Goal: Task Accomplishment & Management: Manage account settings

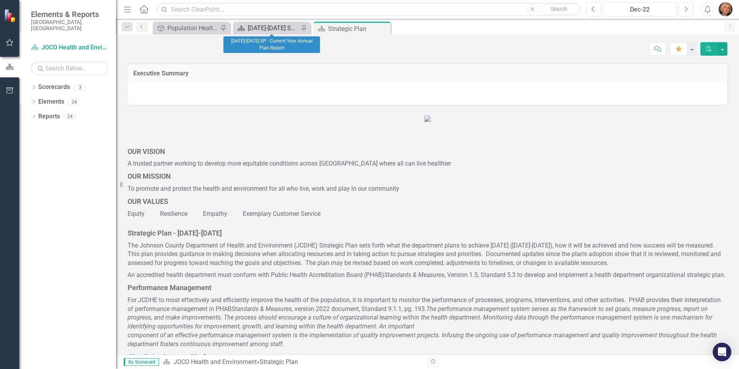
click at [262, 24] on div "[DATE]-[DATE] SP - Current Year Annual Plan Report" at bounding box center [273, 28] width 51 height 10
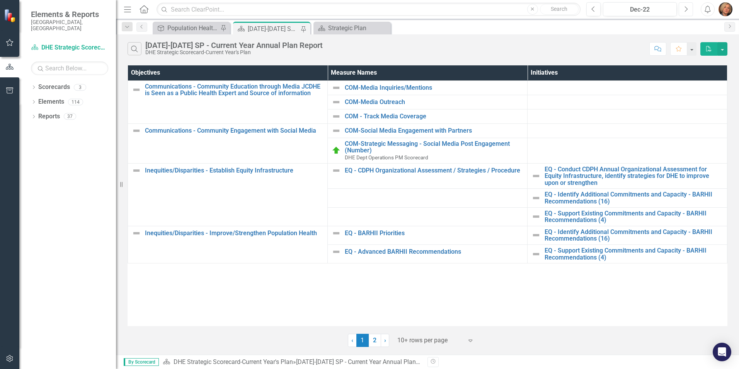
click at [685, 9] on icon "Next" at bounding box center [686, 9] width 4 height 7
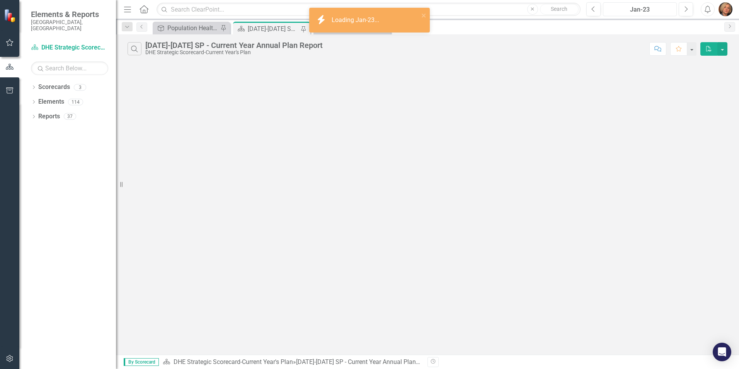
click at [659, 9] on div "Jan-23" at bounding box center [640, 9] width 68 height 9
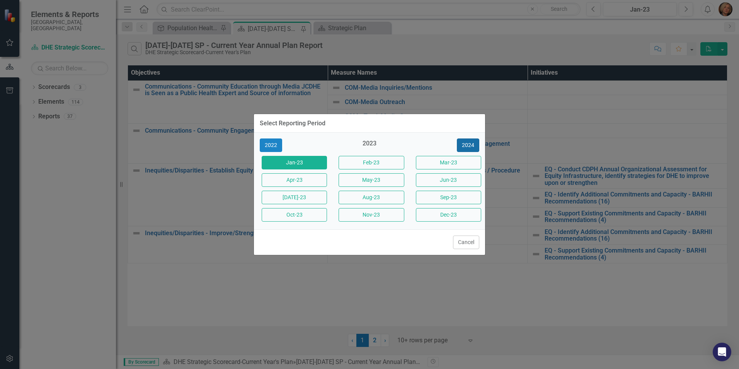
click at [470, 141] on button "2024" at bounding box center [468, 145] width 22 height 14
click at [470, 145] on button "2025" at bounding box center [468, 145] width 22 height 14
click at [383, 196] on button "Aug-25" at bounding box center [371, 198] width 65 height 14
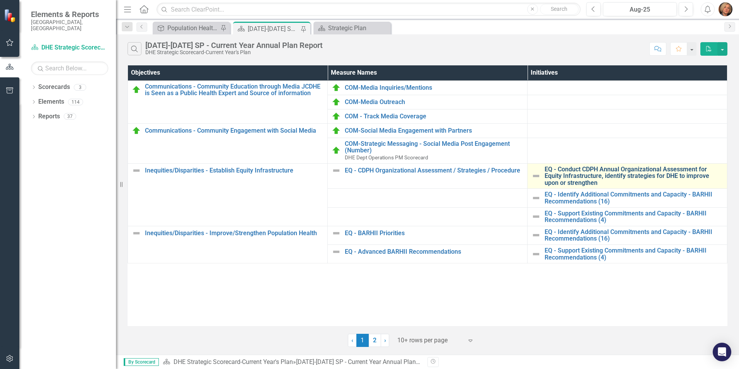
click at [569, 171] on link "EQ - Conduct CDPH Annual Organizational Assessment for Equity Infrastructure, i…" at bounding box center [634, 176] width 179 height 20
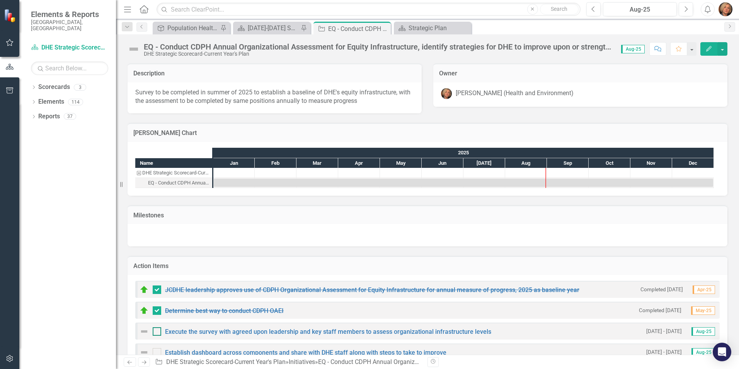
click at [157, 331] on input "checkbox" at bounding box center [155, 329] width 5 height 5
checkbox input "true"
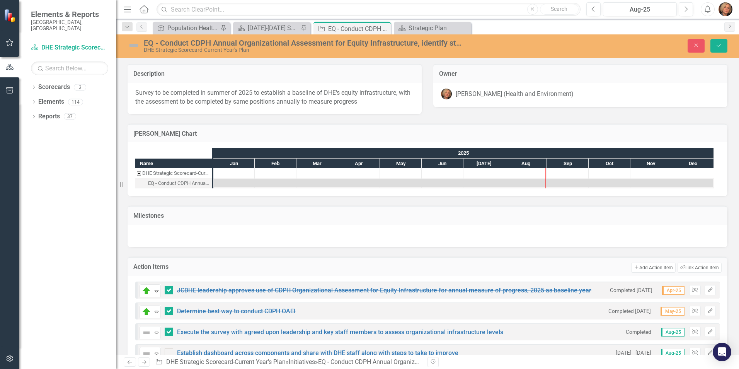
click at [133, 45] on img at bounding box center [134, 45] width 12 height 12
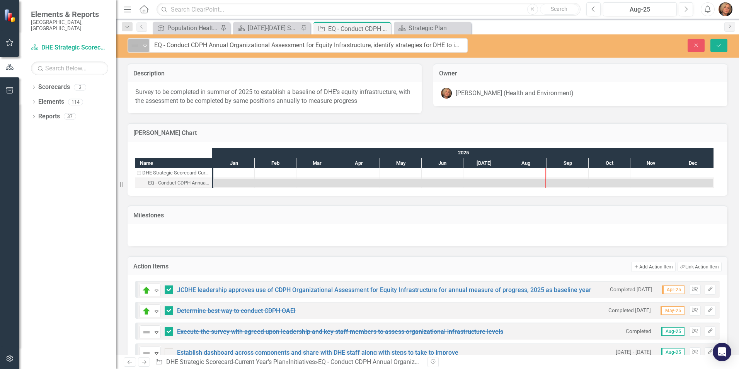
click at [141, 45] on icon "Expand" at bounding box center [145, 46] width 8 height 6
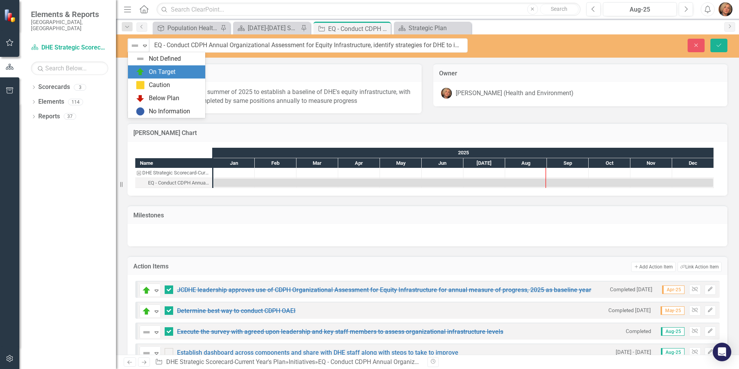
click at [147, 74] on div "On Target" at bounding box center [168, 71] width 65 height 9
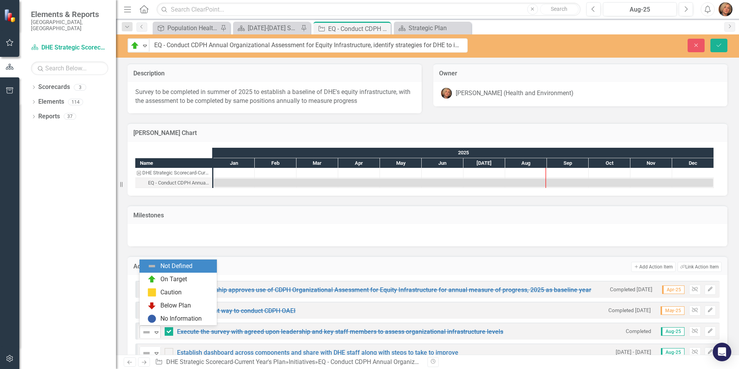
click at [153, 333] on icon "Expand" at bounding box center [157, 332] width 8 height 6
click at [164, 280] on div "On Target" at bounding box center [174, 279] width 27 height 9
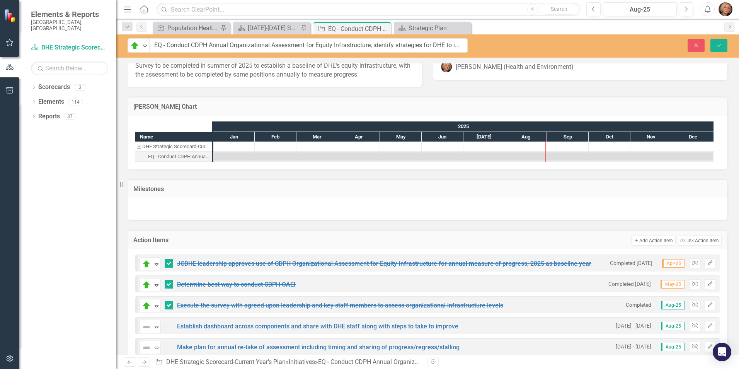
scroll to position [39, 0]
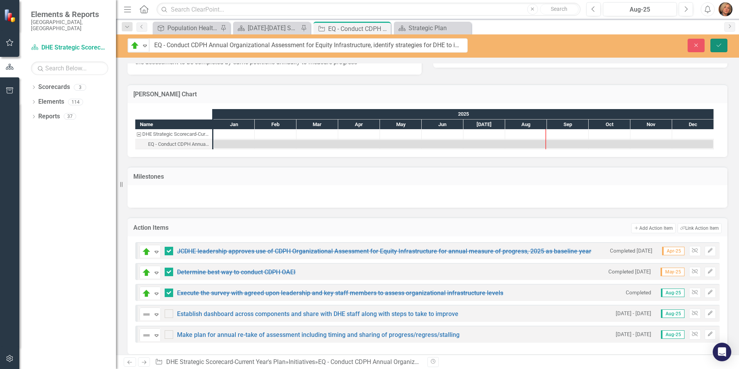
click at [721, 43] on icon "Save" at bounding box center [719, 45] width 7 height 5
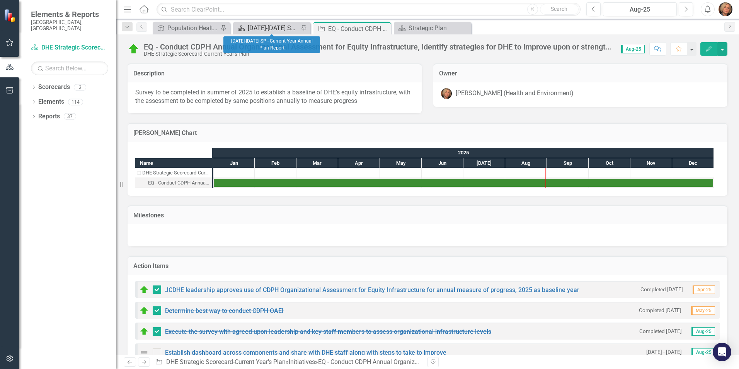
click at [286, 26] on div "[DATE]-[DATE] SP - Current Year Annual Plan Report" at bounding box center [273, 28] width 51 height 10
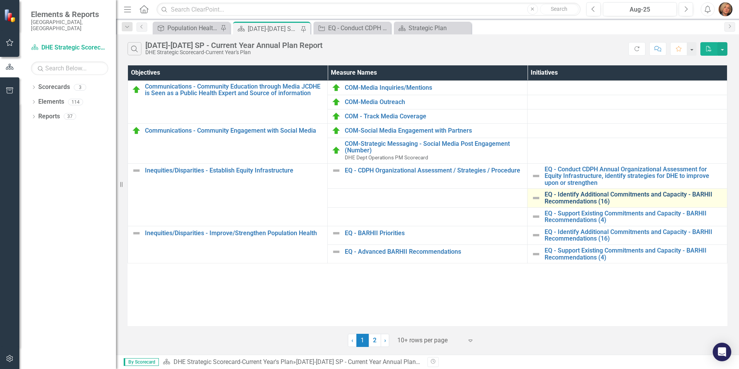
click at [553, 195] on link "EQ - Identify Additional Commitments and Capacity - BARHII Recommendations (16)" at bounding box center [634, 198] width 179 height 14
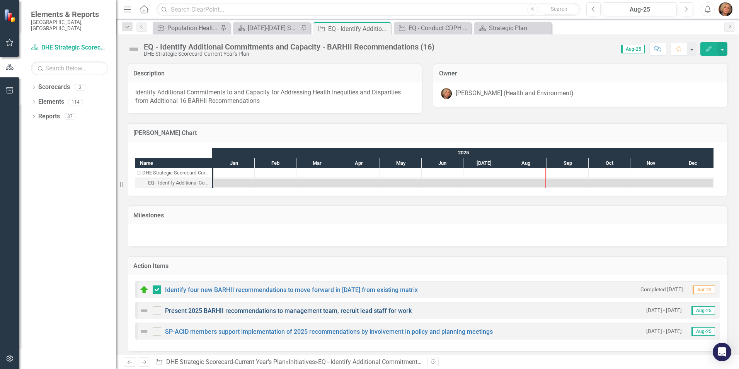
click at [203, 311] on link "Present 2025 BARHII recommendations to management team, recruit lead staff for …" at bounding box center [288, 310] width 247 height 7
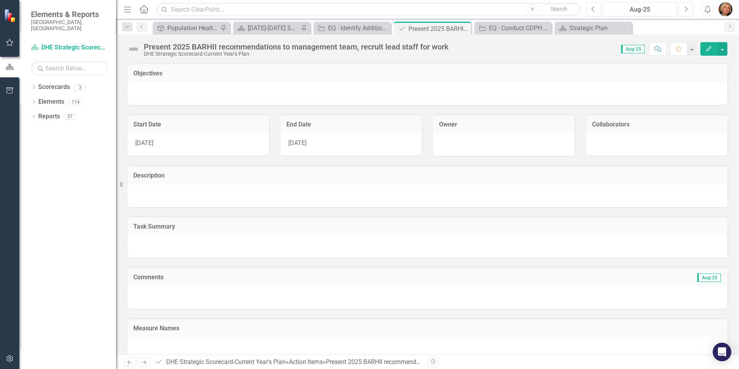
click at [185, 282] on td "Comments" at bounding box center [296, 278] width 326 height 10
click at [621, 285] on div "Comments Aug-25" at bounding box center [428, 276] width 600 height 19
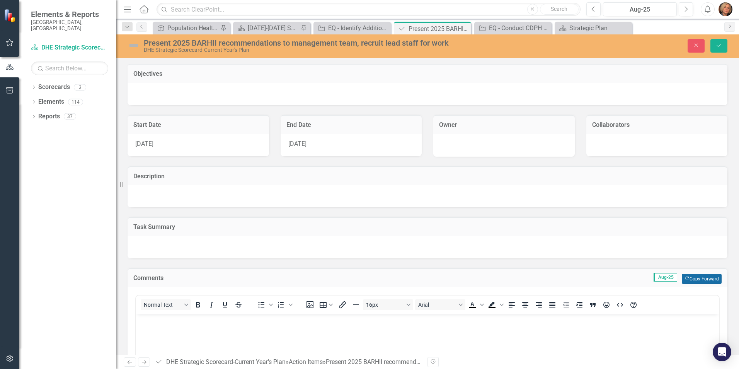
click at [686, 277] on button "Copy Forward Copy Forward" at bounding box center [702, 279] width 40 height 10
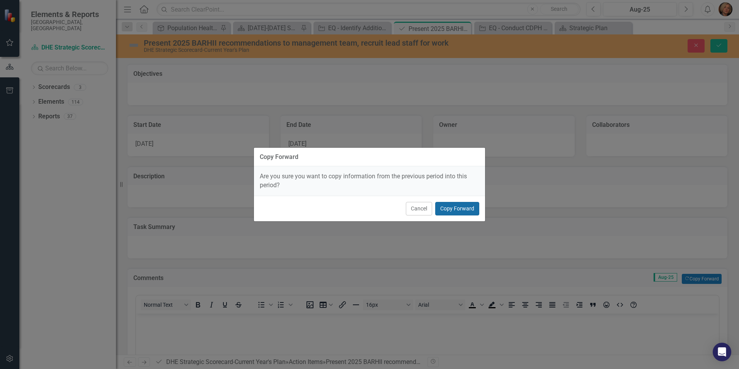
click at [455, 206] on button "Copy Forward" at bounding box center [457, 209] width 44 height 14
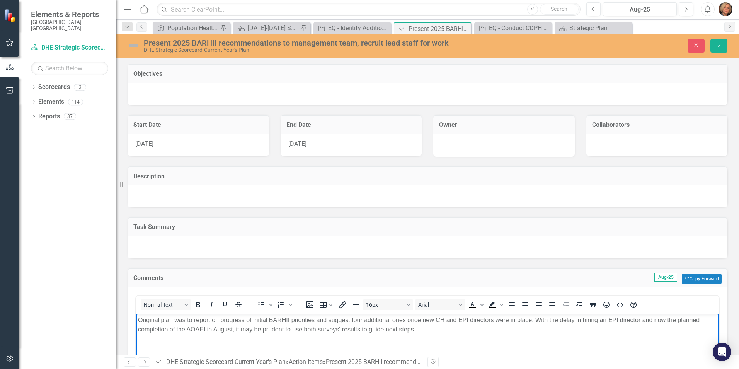
click at [420, 328] on p "Original plan was to report on progress of initial BARHII priorities and sugges…" at bounding box center [427, 324] width 579 height 19
click at [422, 329] on p "Original plan was to report on progress of initial BARHII priorities and sugges…" at bounding box center [427, 324] width 579 height 19
click at [674, 328] on p "Original plan was to report on progress of initial BARHII priorities and sugges…" at bounding box center [427, 324] width 579 height 19
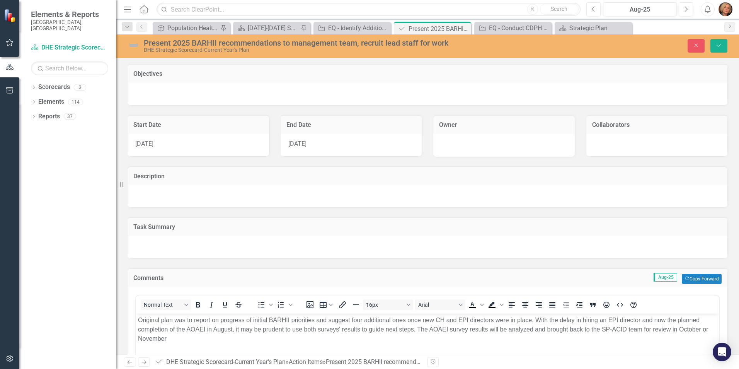
click at [130, 44] on img at bounding box center [134, 45] width 12 height 12
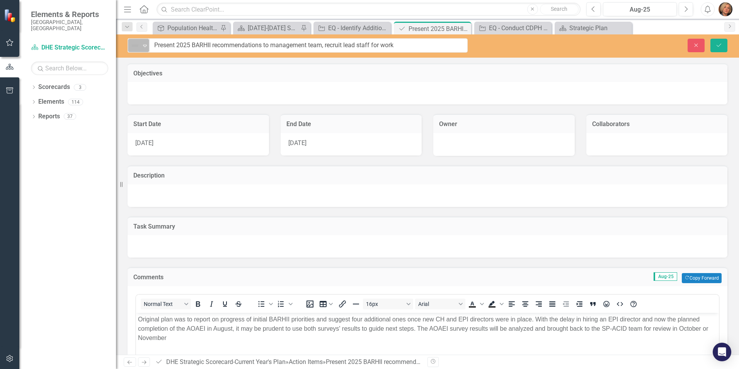
click at [143, 46] on icon "Expand" at bounding box center [145, 46] width 8 height 6
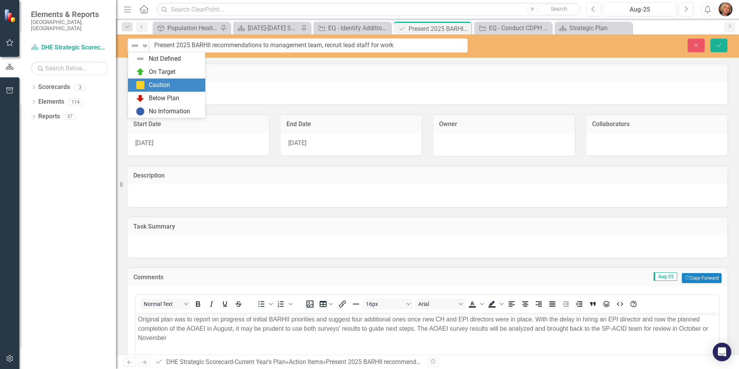
click at [165, 79] on div "Caution" at bounding box center [166, 85] width 77 height 13
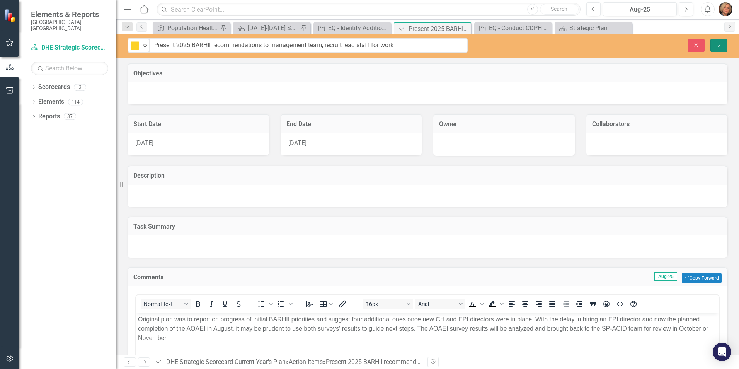
click at [717, 47] on icon "Save" at bounding box center [719, 45] width 7 height 5
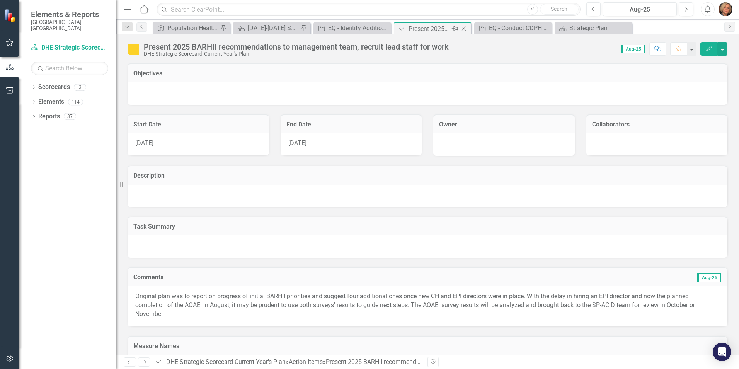
click at [464, 27] on icon "Close" at bounding box center [464, 29] width 8 height 6
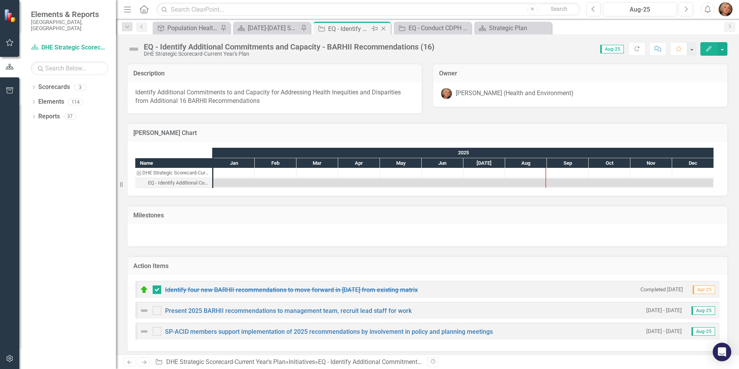
click at [385, 26] on icon "Close" at bounding box center [384, 29] width 8 height 6
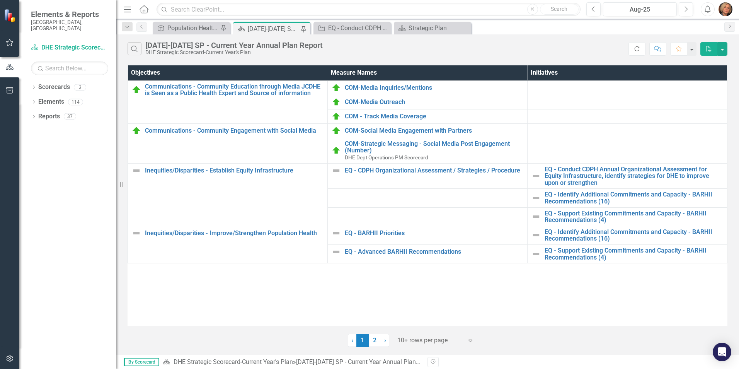
click at [639, 50] on icon "Refresh" at bounding box center [637, 48] width 7 height 5
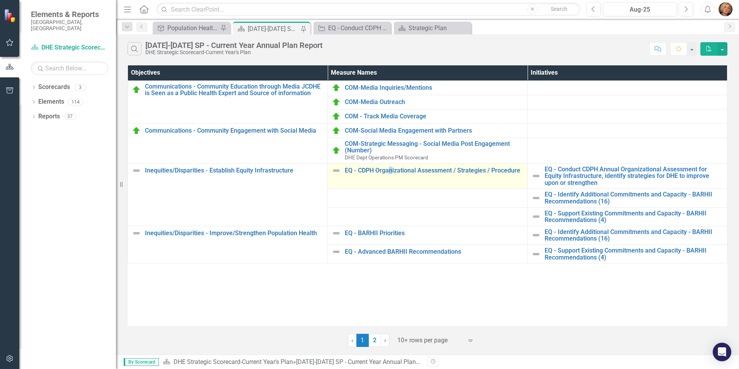
click at [391, 176] on td "EQ - CDPH Organizational Assessment / Strategies / Procedure Edit Edit Measure …" at bounding box center [428, 176] width 200 height 26
click at [338, 168] on img at bounding box center [336, 170] width 9 height 9
click at [339, 168] on img at bounding box center [336, 170] width 9 height 9
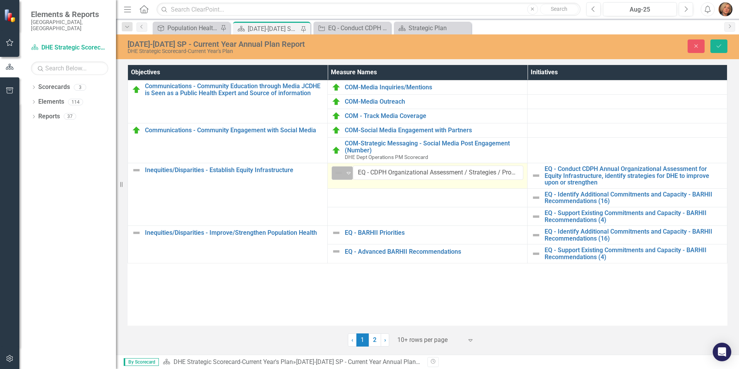
click at [342, 171] on img at bounding box center [338, 172] width 9 height 9
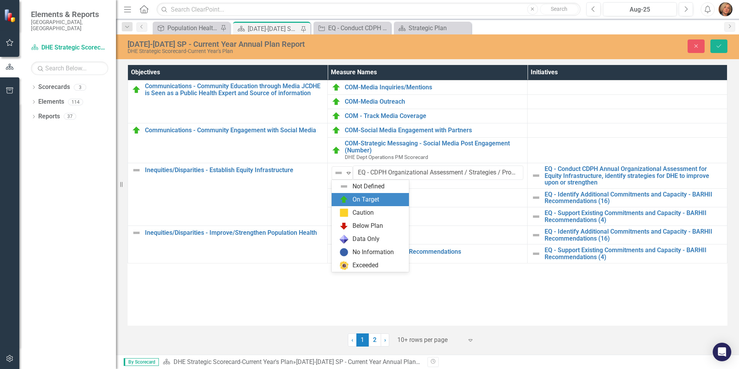
click at [362, 199] on div "On Target" at bounding box center [366, 199] width 27 height 9
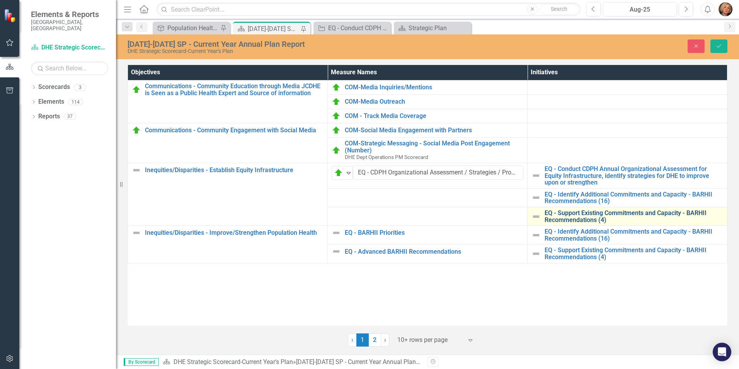
click at [558, 217] on link "EQ - Support Existing Commitments and Capacity - BARHII Recommendations (4)" at bounding box center [634, 217] width 179 height 14
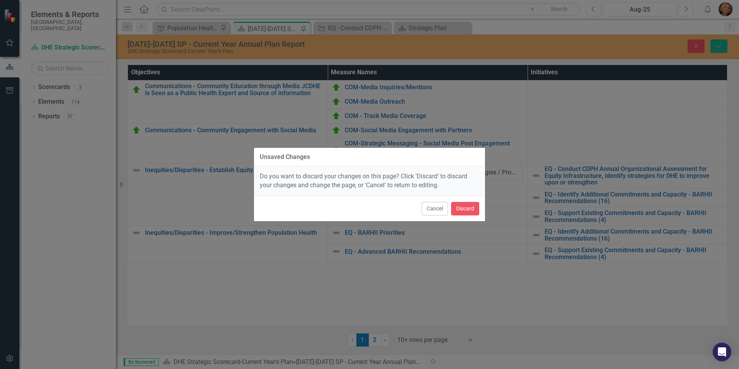
click at [558, 217] on div "Unsaved Changes Do you want to discard your changes on this page? Click 'Discar…" at bounding box center [369, 184] width 739 height 369
click at [720, 46] on div "Unsaved Changes Do you want to discard your changes on this page? Click 'Discar…" at bounding box center [369, 184] width 739 height 369
click at [457, 206] on button "Discard" at bounding box center [465, 209] width 28 height 14
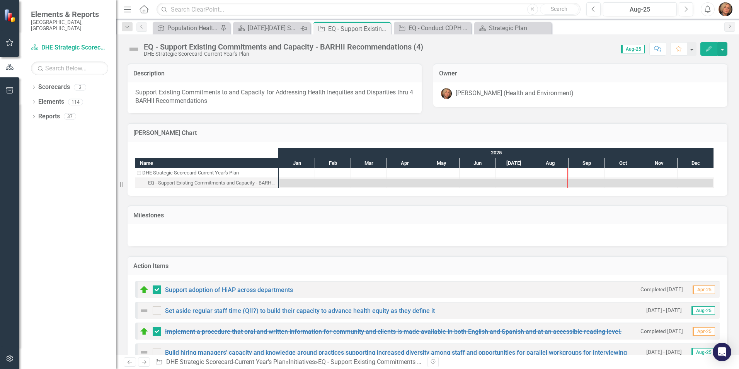
drag, startPoint x: 304, startPoint y: 18, endPoint x: 301, endPoint y: 27, distance: 9.7
click at [304, 18] on div "Menu Home Search Close Search Previous Aug-25 Next Alerts User Edit Profile Dis…" at bounding box center [427, 9] width 623 height 19
click at [301, 27] on icon "Pin" at bounding box center [304, 29] width 6 height 8
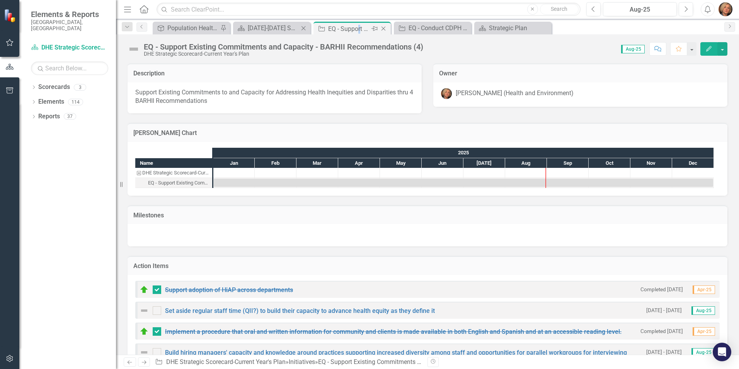
click at [360, 29] on div "EQ - Support Existing Commitments and Capacity - BARHII Recommendations (4)" at bounding box center [348, 29] width 41 height 10
click at [132, 49] on img at bounding box center [134, 49] width 12 height 12
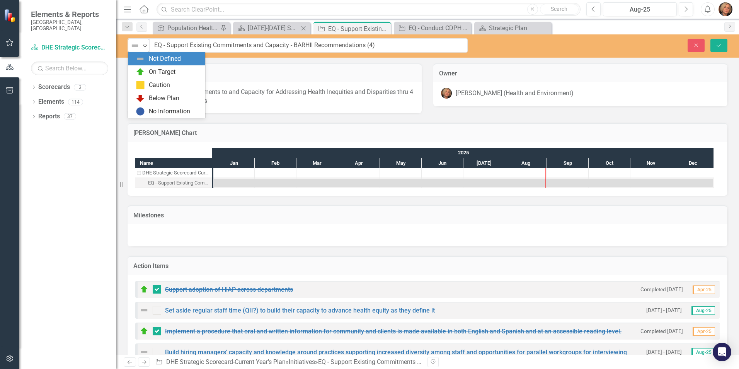
drag, startPoint x: 132, startPoint y: 49, endPoint x: 138, endPoint y: 44, distance: 7.1
click at [138, 44] on img at bounding box center [134, 45] width 9 height 9
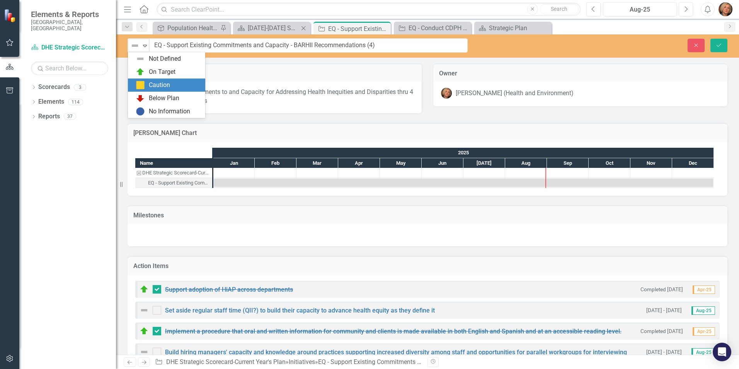
click at [155, 82] on div "Caution" at bounding box center [159, 85] width 21 height 9
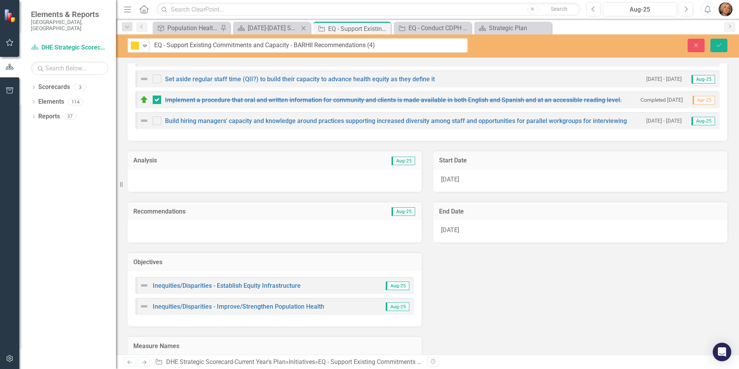
scroll to position [271, 0]
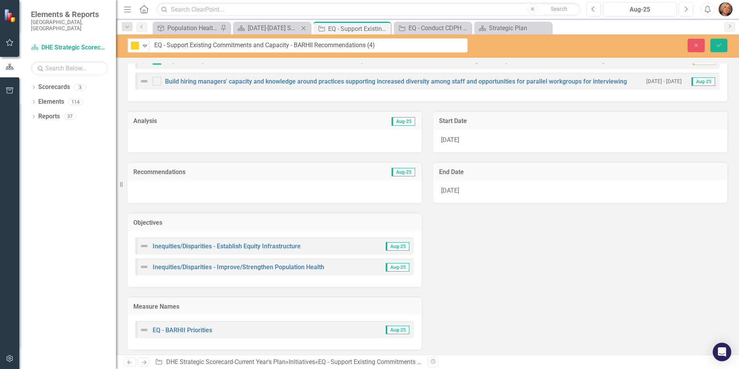
click at [237, 169] on h3 "Recommendations" at bounding box center [229, 172] width 193 height 7
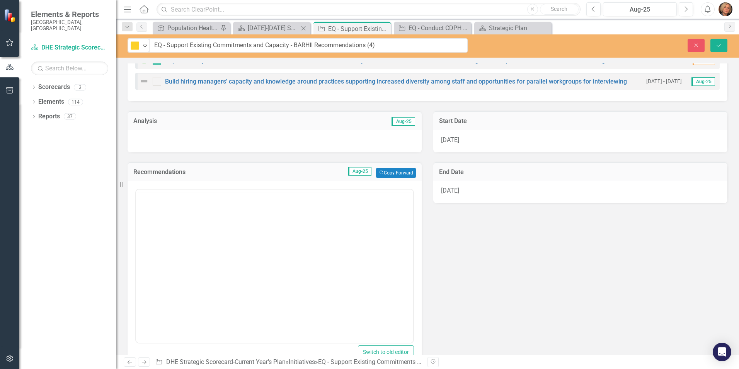
scroll to position [0, 0]
click at [386, 171] on button "Copy Forward Copy Forward" at bounding box center [396, 173] width 40 height 10
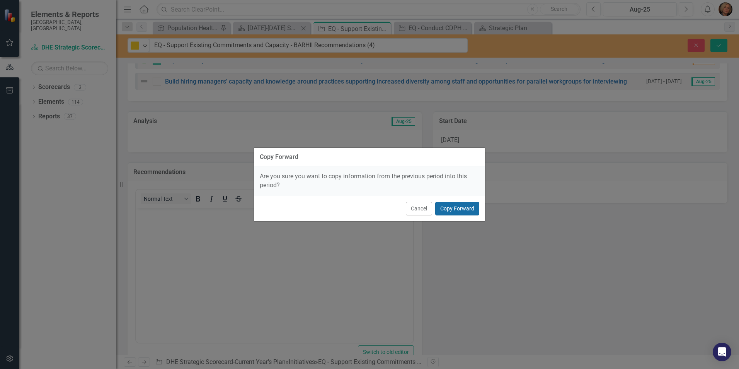
click at [449, 206] on button "Copy Forward" at bounding box center [457, 209] width 44 height 14
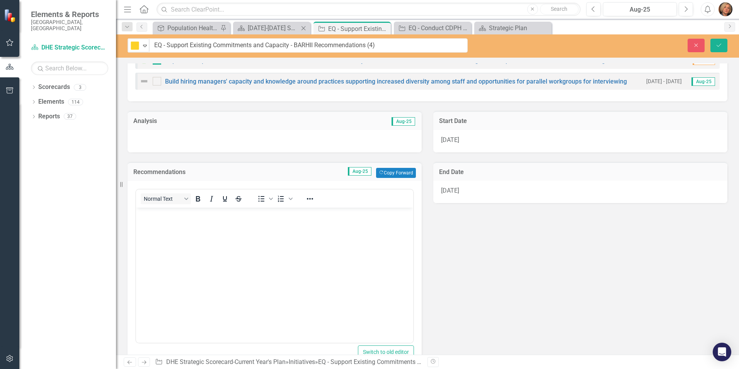
click at [343, 136] on div at bounding box center [275, 141] width 294 height 22
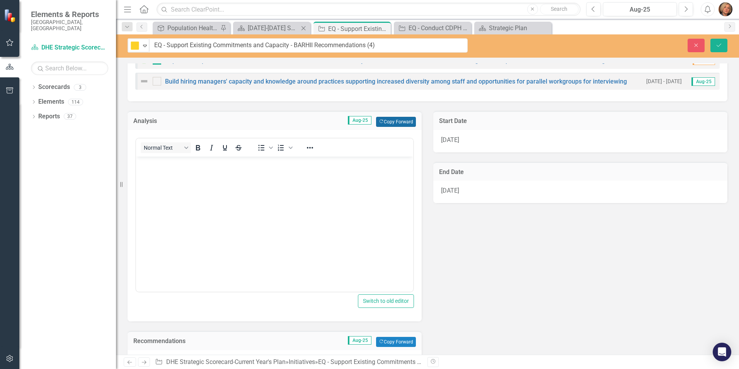
click at [398, 119] on button "Copy Forward Copy Forward" at bounding box center [396, 122] width 40 height 10
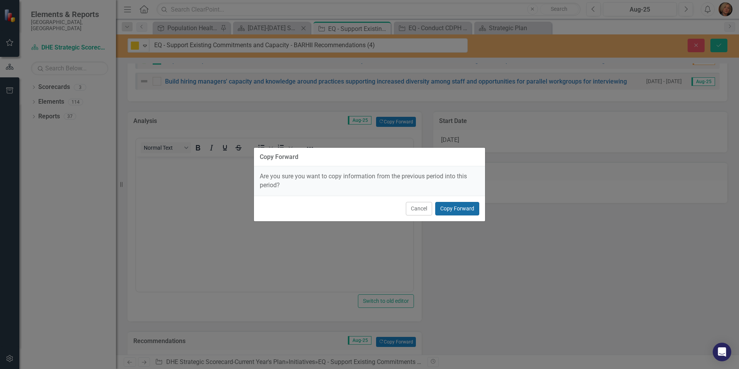
click at [472, 212] on button "Copy Forward" at bounding box center [457, 209] width 44 height 14
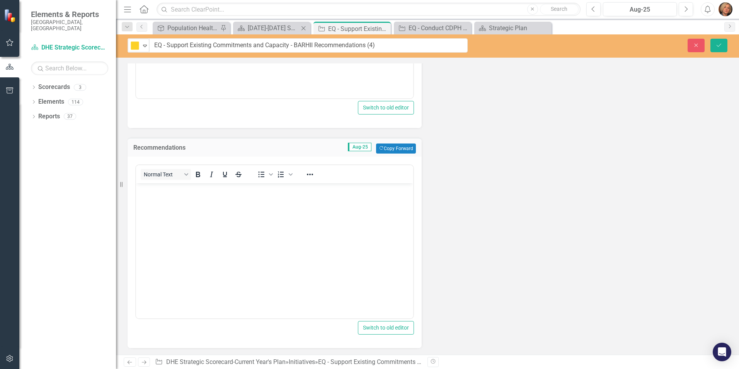
scroll to position [309, 0]
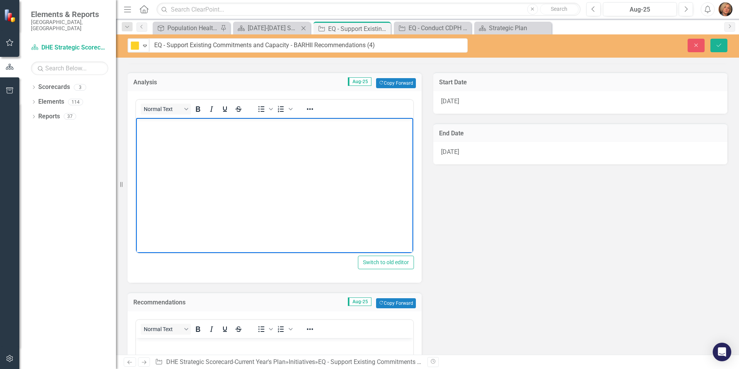
click at [164, 140] on body "Rich Text Area. Press ALT-0 for help." at bounding box center [274, 176] width 277 height 116
drag, startPoint x: 268, startPoint y: 123, endPoint x: 282, endPoint y: 129, distance: 15.4
click at [269, 123] on p "Leadership on those BARHII recommendationsnot yet accomplished" at bounding box center [274, 124] width 273 height 9
click at [333, 125] on p "Leadership on those BARHII recommendations not yet accomplished" at bounding box center [274, 124] width 273 height 9
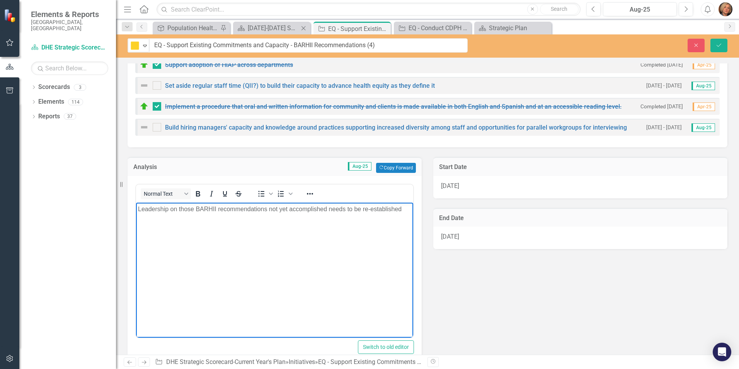
scroll to position [193, 0]
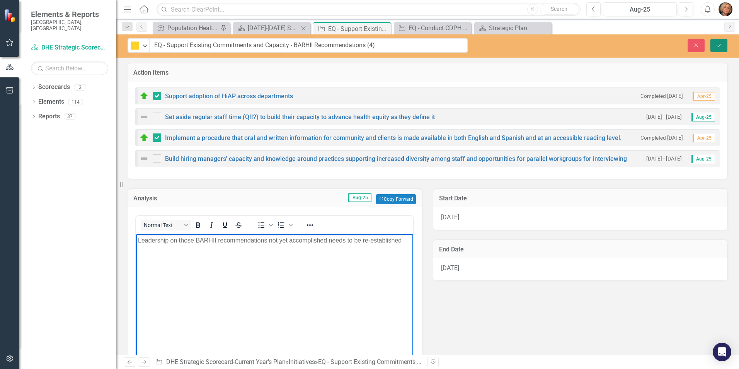
click at [720, 45] on icon "Save" at bounding box center [719, 45] width 7 height 5
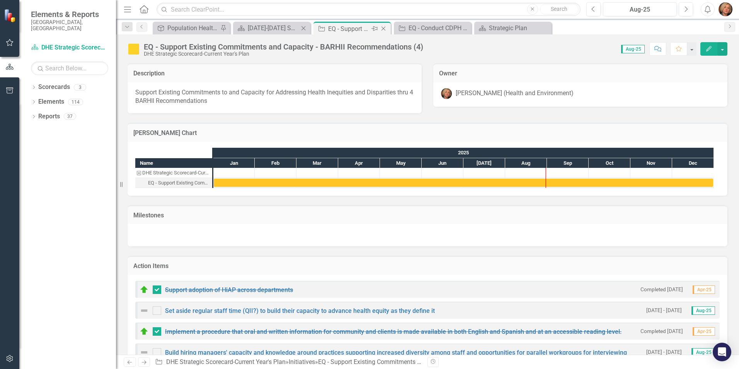
click at [384, 25] on div "Close" at bounding box center [384, 29] width 10 height 10
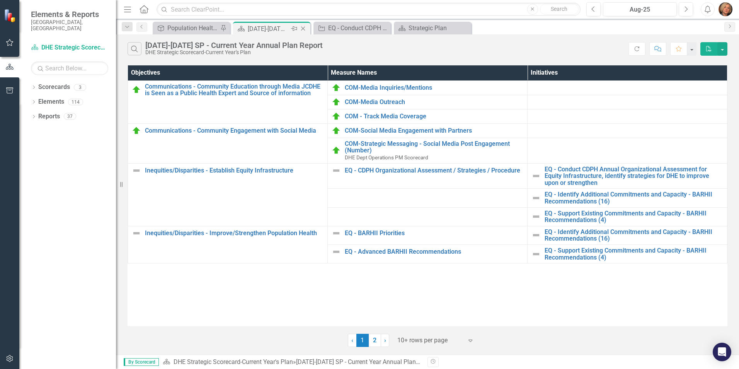
click at [261, 27] on div "[DATE]-[DATE] SP - Current Year Annual Plan Report" at bounding box center [268, 29] width 41 height 10
click at [264, 27] on div "[DATE]-[DATE] SP - Current Year Annual Plan Report" at bounding box center [268, 29] width 41 height 10
click at [195, 31] on div "Population Health - Health Equity" at bounding box center [192, 28] width 51 height 10
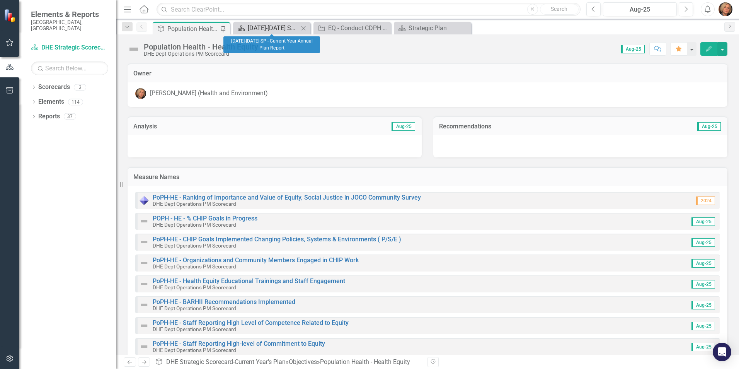
click at [263, 26] on div "[DATE]-[DATE] SP - Current Year Annual Plan Report" at bounding box center [273, 28] width 51 height 10
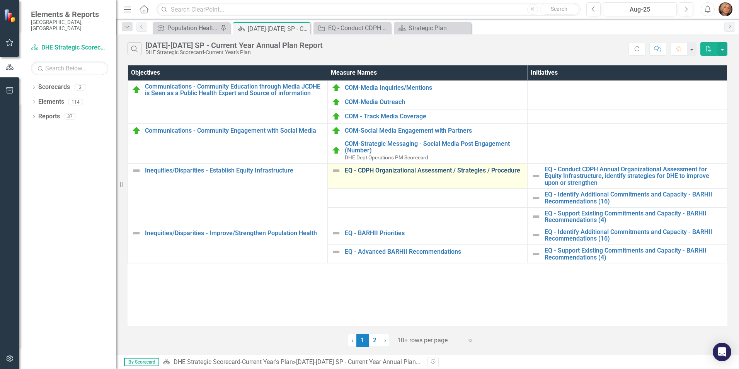
click at [456, 170] on link "EQ - CDPH Organizational Assessment / Strategies / Procedure" at bounding box center [434, 170] width 179 height 7
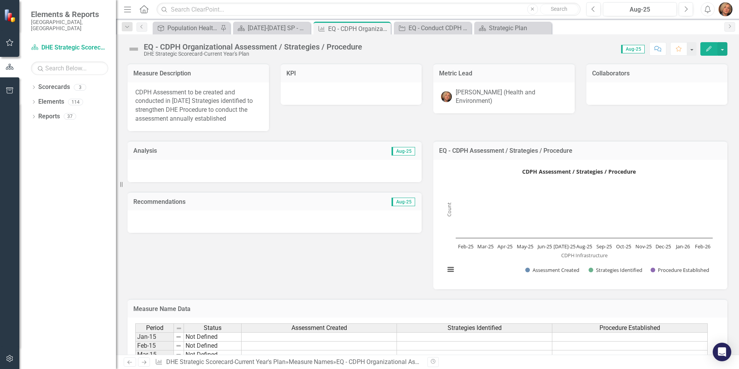
click at [135, 48] on img at bounding box center [134, 49] width 12 height 12
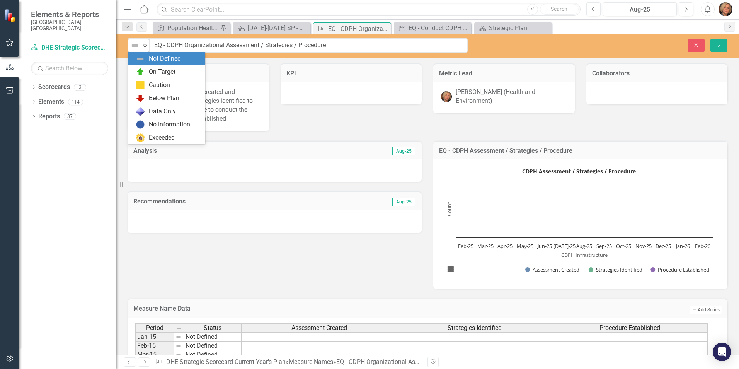
click at [136, 49] on img at bounding box center [134, 45] width 9 height 9
click at [143, 70] on img at bounding box center [140, 71] width 9 height 9
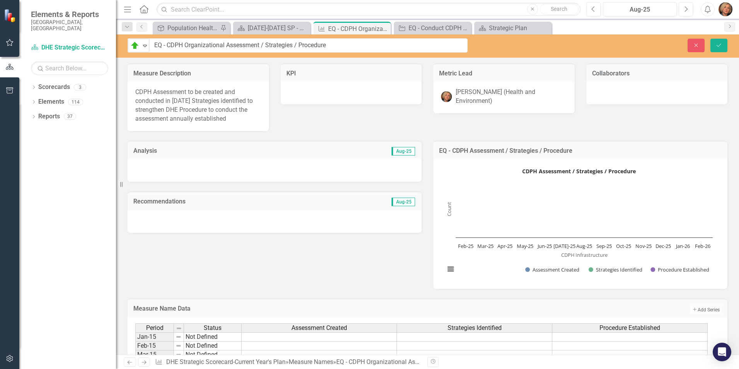
click at [201, 208] on div "Recommendations Aug-25" at bounding box center [275, 200] width 294 height 19
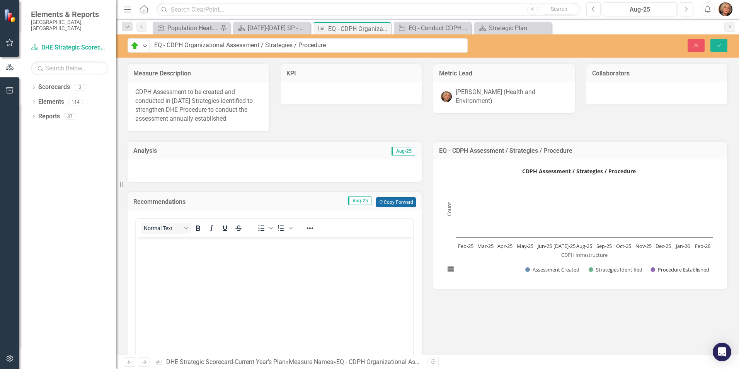
click at [394, 204] on button "Copy Forward Copy Forward" at bounding box center [396, 202] width 40 height 10
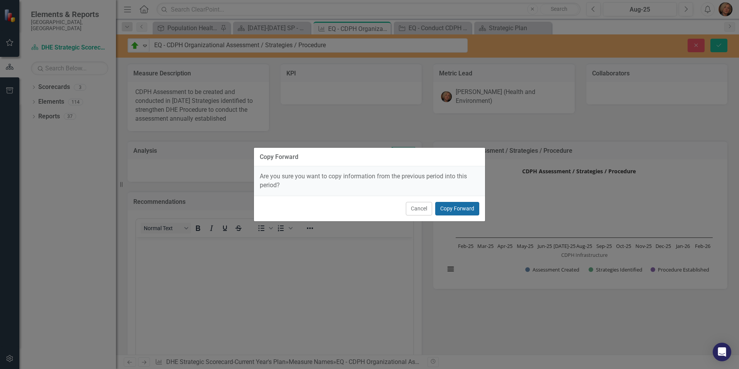
click at [470, 208] on button "Copy Forward" at bounding box center [457, 209] width 44 height 14
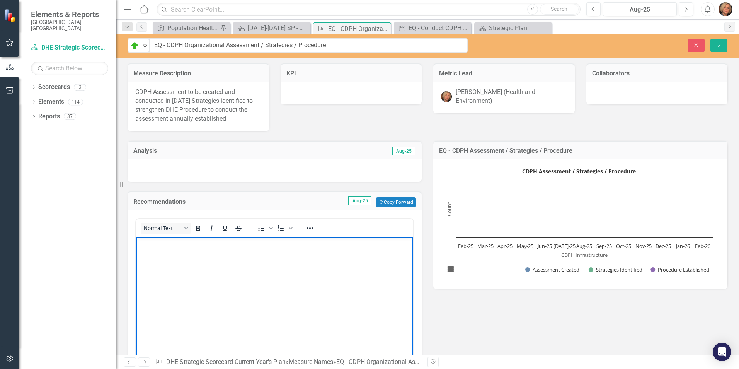
click at [174, 249] on body "Rich Text Area. Press ALT-0 for help." at bounding box center [274, 295] width 277 height 116
click at [378, 243] on p "In August, the annual AEI survey was conducted during management team meeting." at bounding box center [274, 243] width 273 height 9
click at [200, 242] on p "In August, the annual AEI survey was conducted during management team meeting. O" at bounding box center [274, 243] width 273 height 9
click at [379, 243] on p "In August, the annual OAEI survey was conducted during management team meeting.…" at bounding box center [274, 243] width 273 height 9
click at [380, 242] on p "In August, the annual OAEI survey was conducted during management team meeting." at bounding box center [274, 243] width 273 height 9
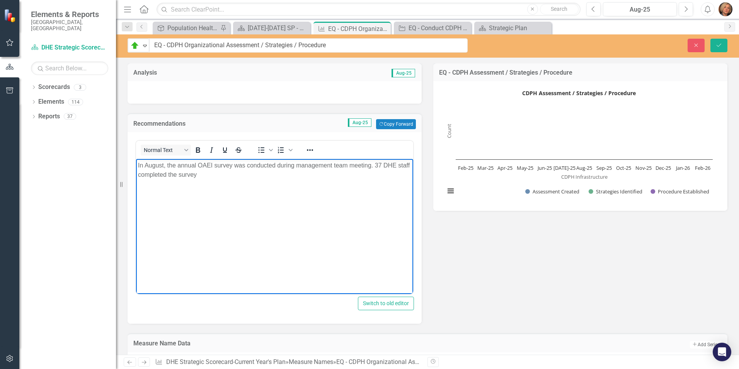
scroll to position [77, 0]
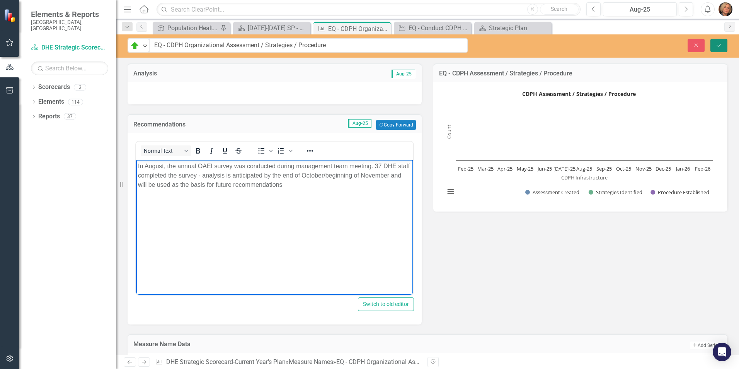
click at [719, 43] on icon "Save" at bounding box center [719, 45] width 7 height 5
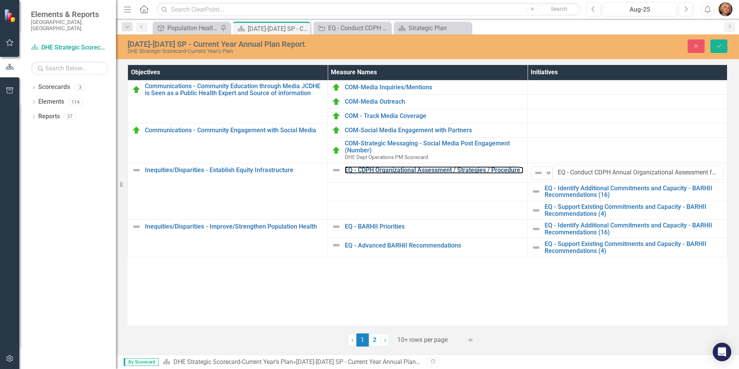
click at [402, 169] on link "EQ - CDPH Organizational Assessment / Strategies / Procedure" at bounding box center [434, 170] width 179 height 7
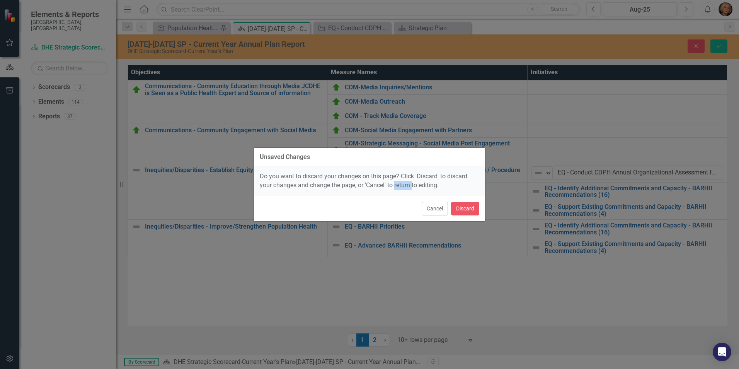
click at [402, 169] on div "Do you want to discard your changes on this page? Click 'Discard' to discard yo…" at bounding box center [369, 180] width 231 height 29
drag, startPoint x: 0, startPoint y: 0, endPoint x: 520, endPoint y: 130, distance: 535.8
click at [520, 130] on div "Unsaved Changes Do you want to discard your changes on this page? Click 'Discar…" at bounding box center [369, 184] width 739 height 369
click at [445, 211] on button "Cancel" at bounding box center [435, 209] width 26 height 14
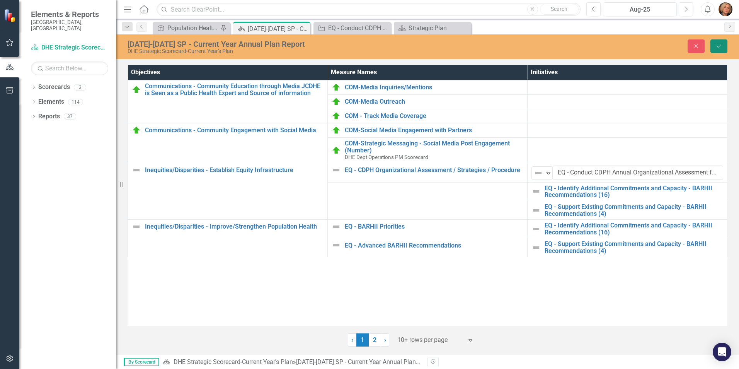
click at [719, 46] on icon "Save" at bounding box center [719, 45] width 7 height 5
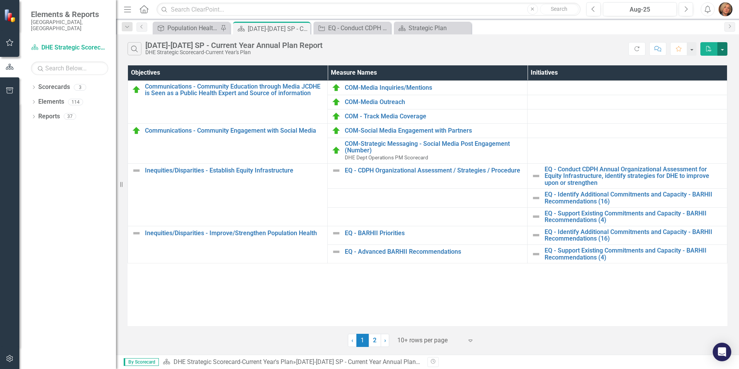
click at [718, 45] on button "button" at bounding box center [723, 49] width 10 height 14
click at [627, 128] on td at bounding box center [628, 130] width 200 height 14
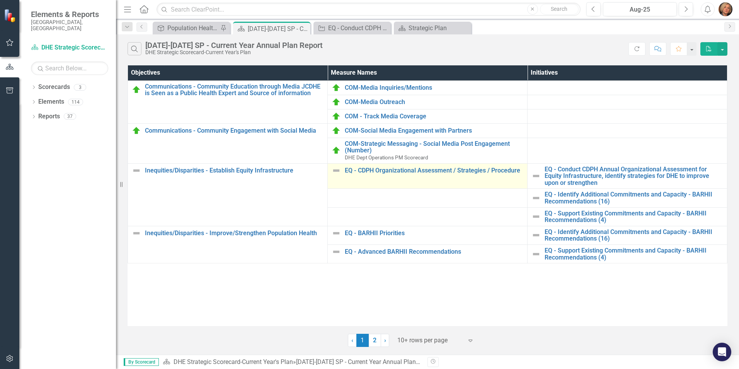
click at [460, 174] on div "EQ - CDPH Organizational Assessment / Strategies / Procedure" at bounding box center [428, 170] width 192 height 9
click at [444, 171] on link "EQ - CDPH Organizational Assessment / Strategies / Procedure" at bounding box center [434, 170] width 179 height 7
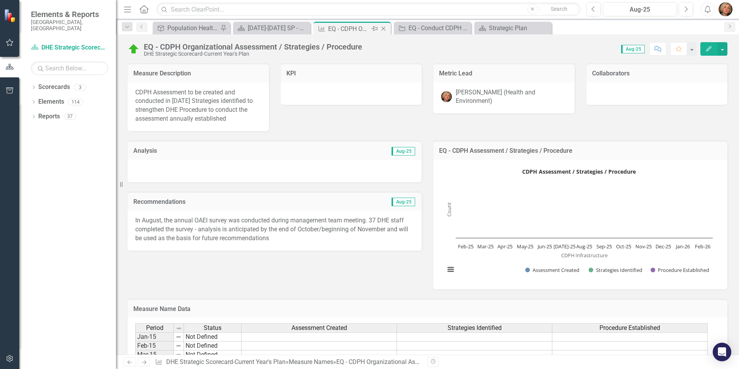
click at [384, 28] on icon at bounding box center [384, 29] width 4 height 4
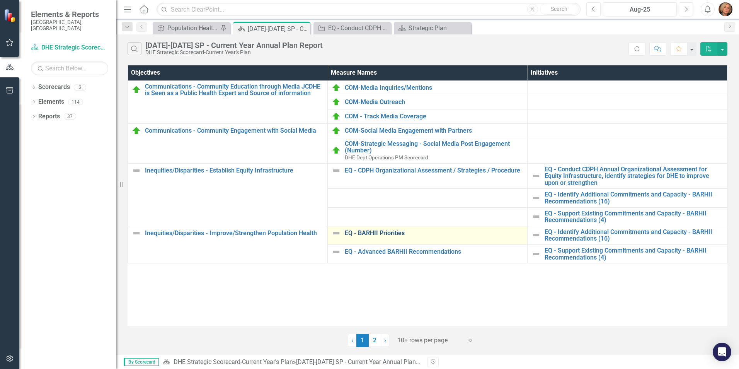
click at [363, 233] on link "EQ - BARHII Priorities" at bounding box center [434, 233] width 179 height 7
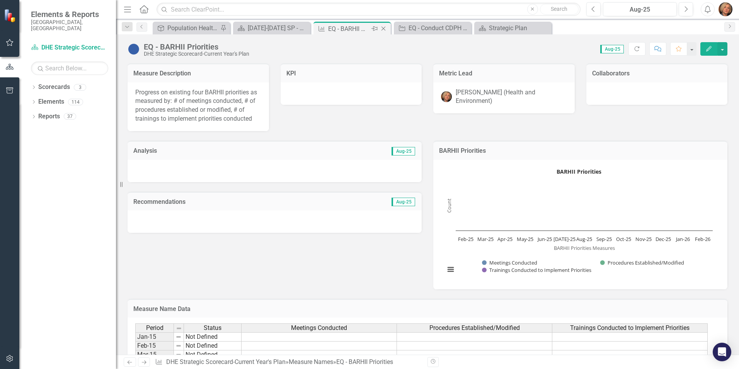
click at [383, 28] on icon at bounding box center [384, 29] width 4 height 4
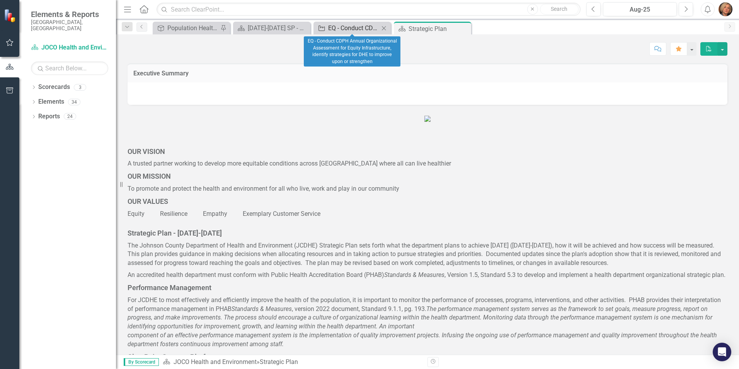
click at [355, 26] on div "EQ - Conduct CDPH Annual Organizational Assessment for Equity Infrastructure, i…" at bounding box center [353, 28] width 51 height 10
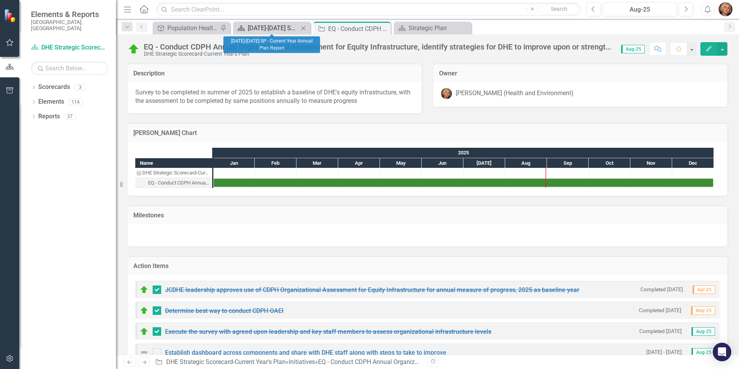
click at [275, 29] on div "[DATE]-[DATE] SP - Current Year Annual Plan Report" at bounding box center [273, 28] width 51 height 10
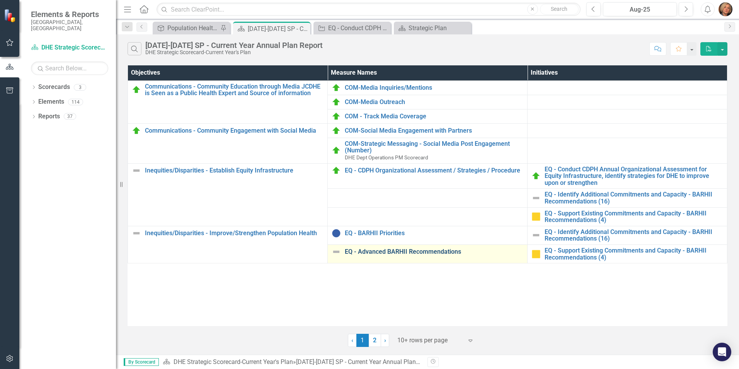
click at [381, 251] on link "EQ - Advanced BARHII Recommendations" at bounding box center [434, 251] width 179 height 7
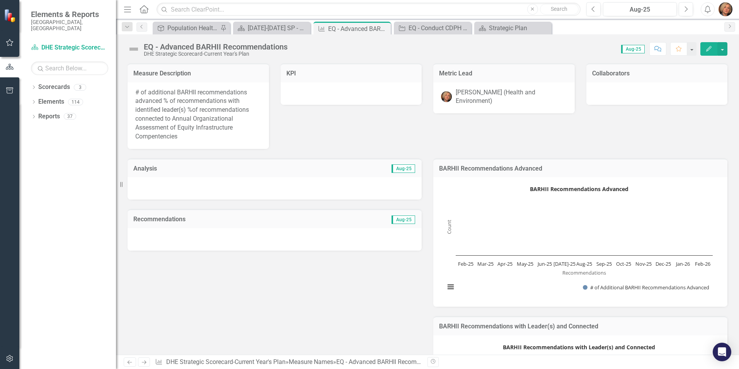
click at [134, 49] on img at bounding box center [134, 49] width 12 height 12
click at [133, 49] on img at bounding box center [134, 49] width 12 height 12
click at [285, 125] on div "Measure Description # of additional BARHII recommendations advanced % of recomm…" at bounding box center [428, 101] width 612 height 95
click at [133, 48] on img at bounding box center [134, 49] width 12 height 12
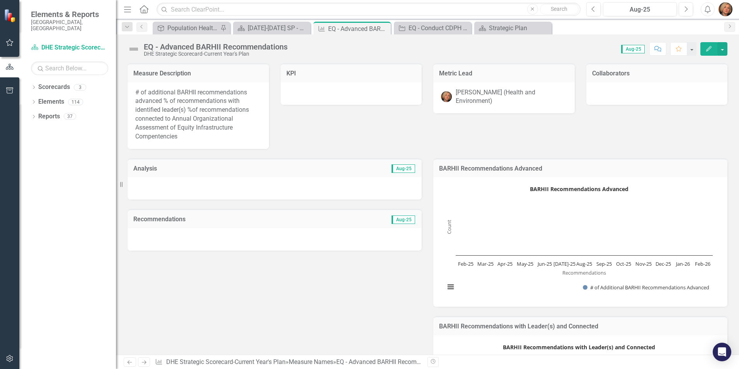
click at [133, 47] on img at bounding box center [134, 49] width 12 height 12
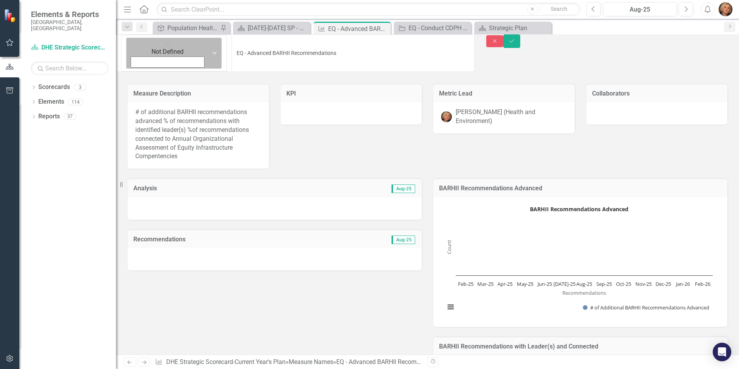
click at [164, 47] on img at bounding box center [168, 43] width 8 height 8
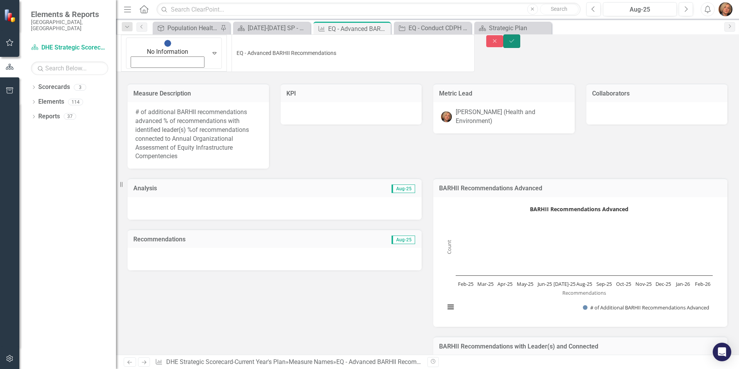
click at [516, 44] on icon "Save" at bounding box center [512, 40] width 7 height 5
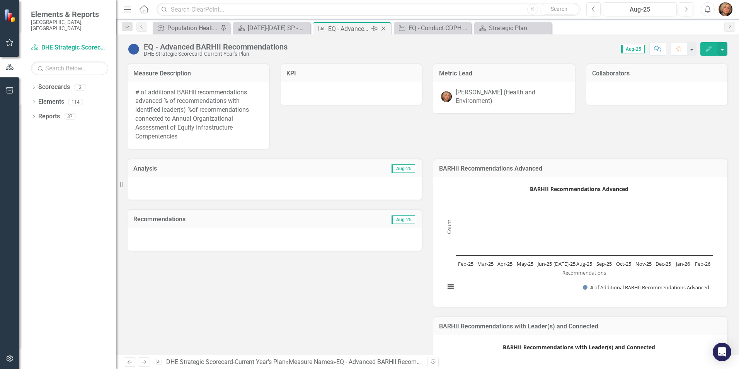
click at [384, 28] on icon "Close" at bounding box center [384, 29] width 8 height 6
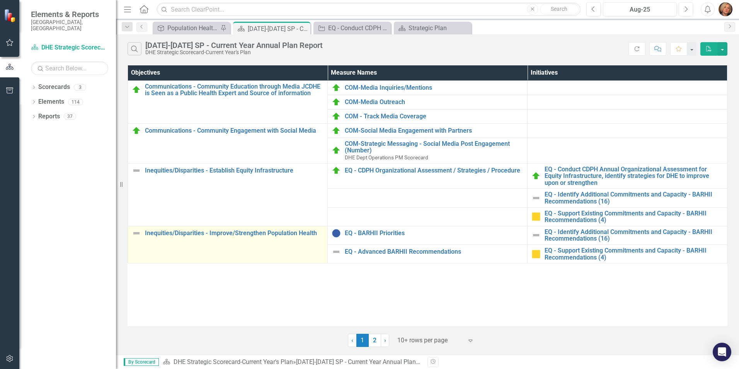
click at [138, 234] on img at bounding box center [136, 233] width 9 height 9
click at [162, 233] on link "Inequities/Disparities - Improve/Strengthen Population Health" at bounding box center [234, 233] width 179 height 7
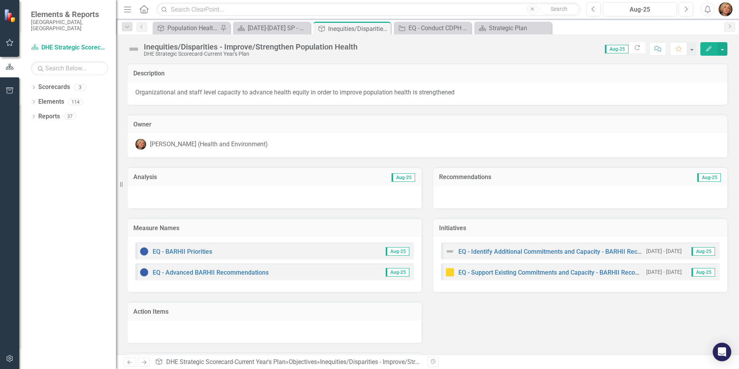
click at [232, 192] on div at bounding box center [275, 197] width 294 height 22
click at [374, 191] on div at bounding box center [275, 197] width 294 height 22
click at [374, 192] on div at bounding box center [275, 197] width 294 height 22
click at [350, 188] on div at bounding box center [275, 197] width 294 height 22
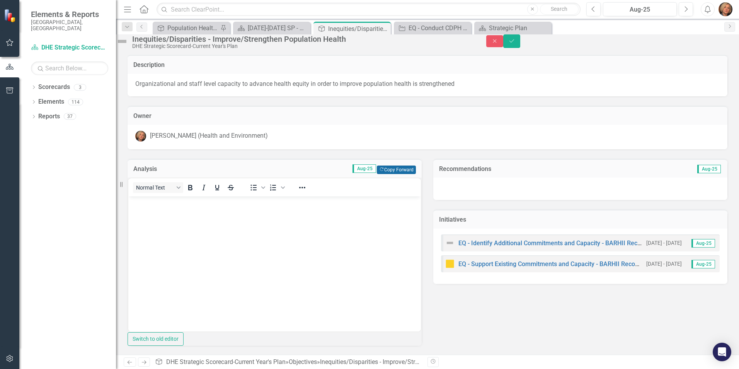
click at [401, 174] on button "Copy Forward Copy Forward" at bounding box center [396, 170] width 39 height 9
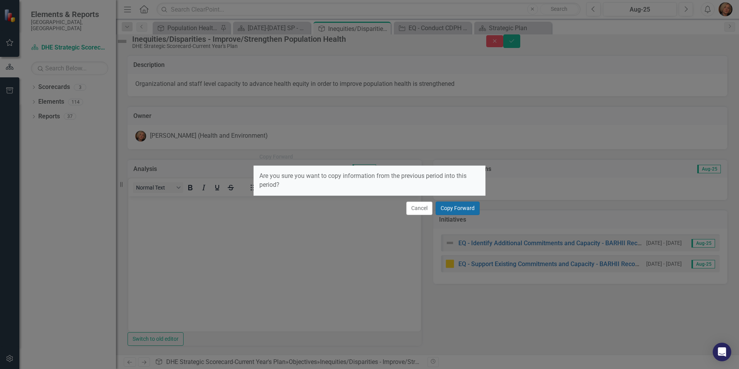
click at [473, 208] on button "Copy Forward" at bounding box center [458, 208] width 44 height 14
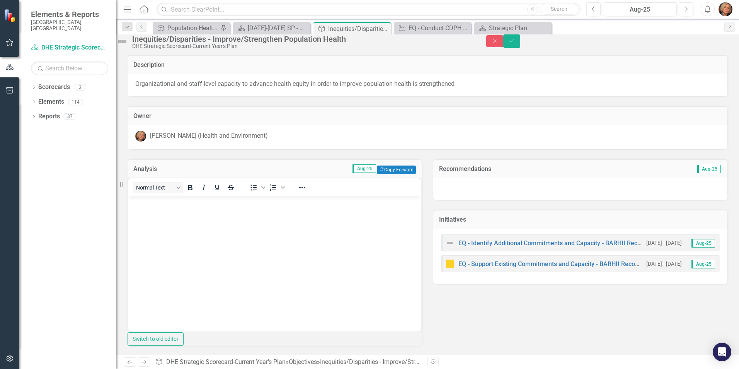
click at [656, 194] on div at bounding box center [581, 189] width 294 height 22
click at [654, 193] on div at bounding box center [581, 189] width 294 height 22
click at [653, 192] on div at bounding box center [581, 189] width 294 height 22
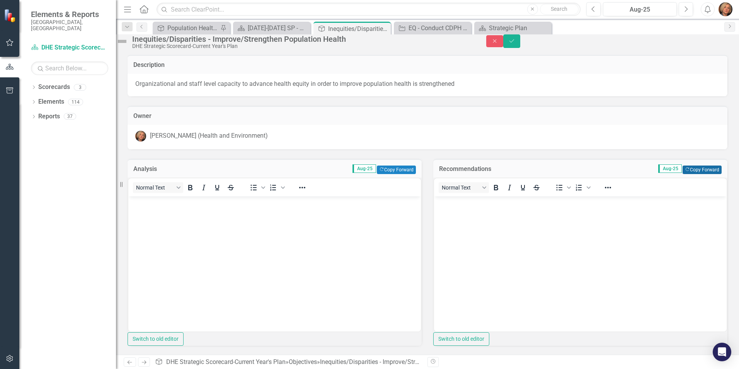
click at [698, 174] on button "Copy Forward Copy Forward" at bounding box center [702, 170] width 39 height 9
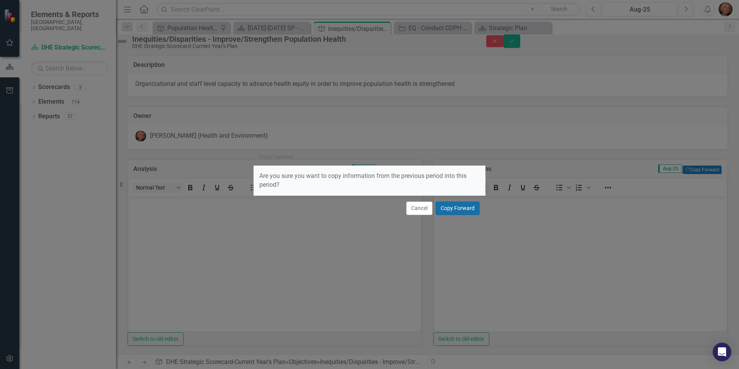
click at [454, 210] on button "Copy Forward" at bounding box center [458, 208] width 44 height 14
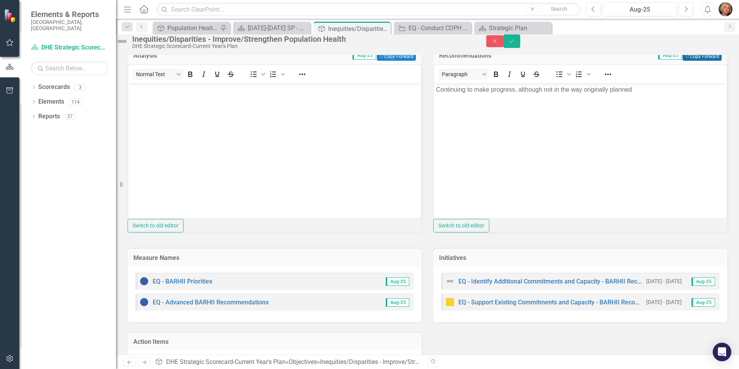
scroll to position [116, 0]
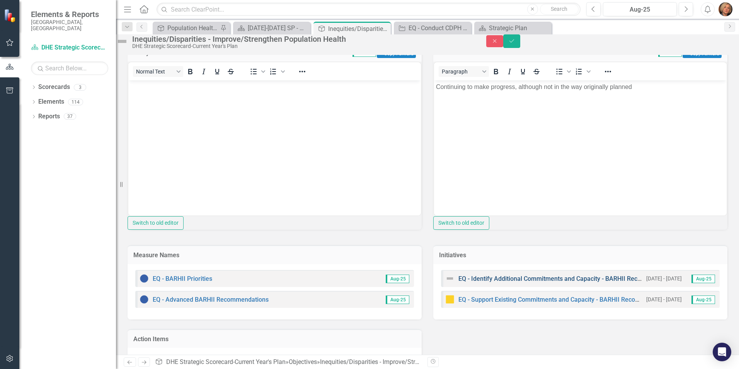
click at [555, 282] on link "EQ - Identify Additional Commitments and Capacity - BARHII Recommendations (16)" at bounding box center [576, 278] width 234 height 7
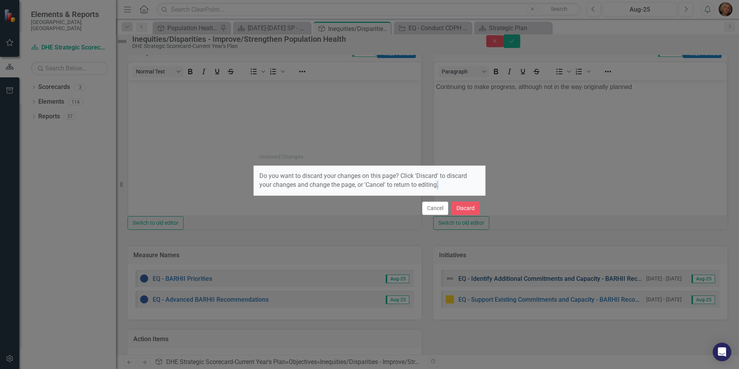
click at [555, 304] on div "Unsaved Changes Do you want to discard your changes on this page? Click 'Discar…" at bounding box center [369, 184] width 739 height 369
click at [529, 205] on div "Unsaved Changes Do you want to discard your changes on this page? Click 'Discar…" at bounding box center [369, 184] width 739 height 369
drag, startPoint x: 444, startPoint y: 208, endPoint x: 554, endPoint y: 91, distance: 160.3
click at [444, 205] on button "Cancel" at bounding box center [435, 208] width 26 height 14
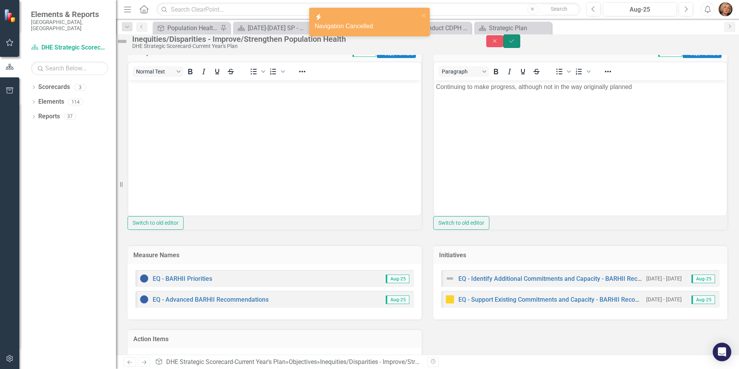
click at [516, 43] on icon "Save" at bounding box center [512, 40] width 7 height 5
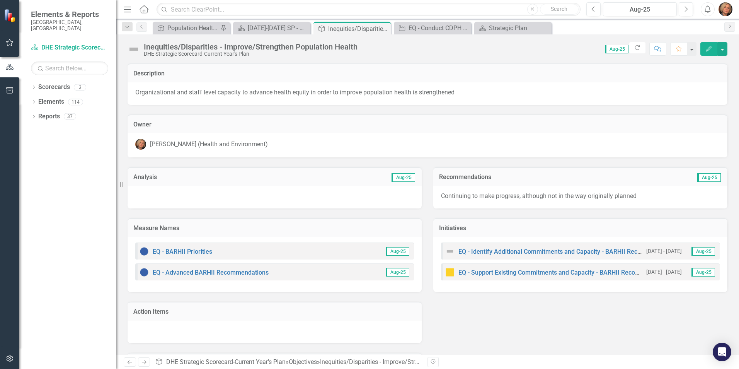
click at [133, 48] on img at bounding box center [134, 49] width 12 height 12
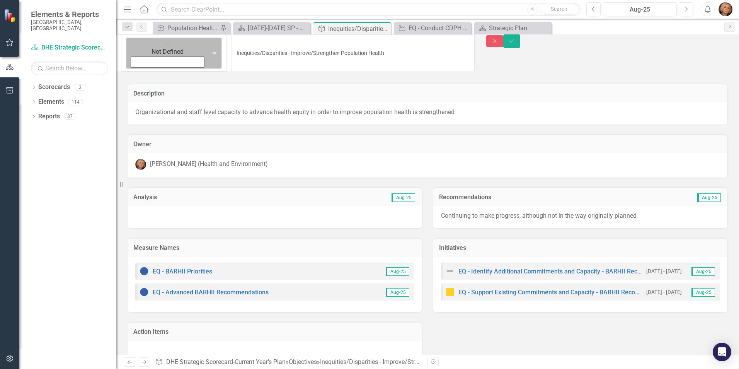
click at [211, 50] on icon "Expand" at bounding box center [215, 53] width 8 height 6
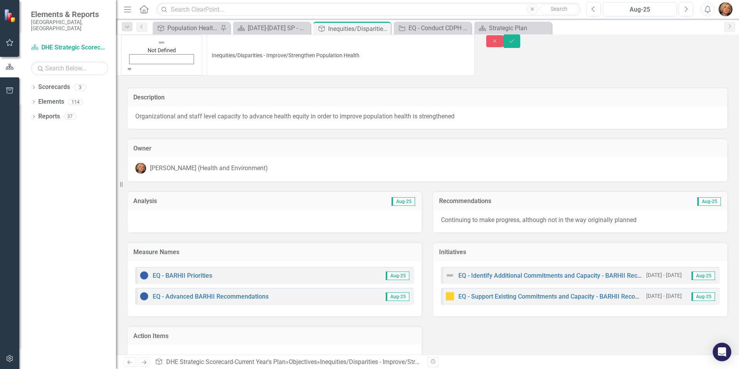
click at [133, 66] on icon "Expand" at bounding box center [129, 68] width 7 height 5
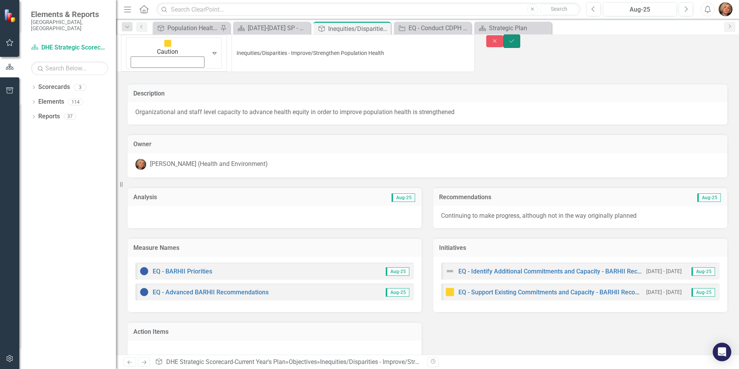
click at [521, 44] on button "Save" at bounding box center [512, 41] width 17 height 14
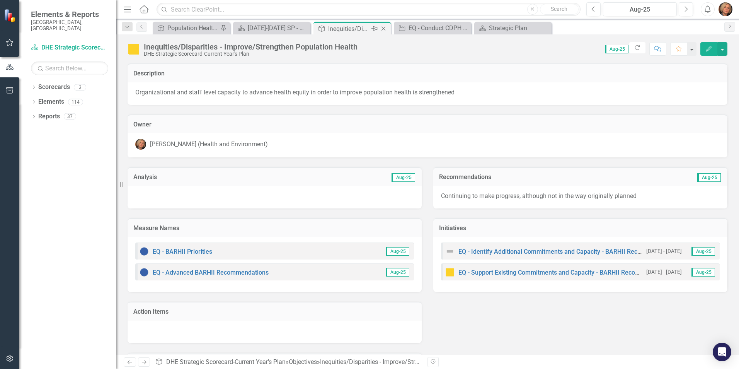
click at [384, 27] on icon "Close" at bounding box center [384, 29] width 8 height 6
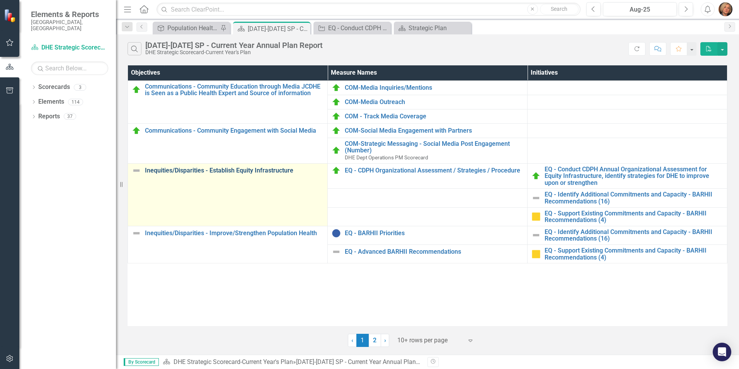
click at [249, 169] on link "Inequities/Disparities - Establish Equity Infrastructure" at bounding box center [234, 170] width 179 height 7
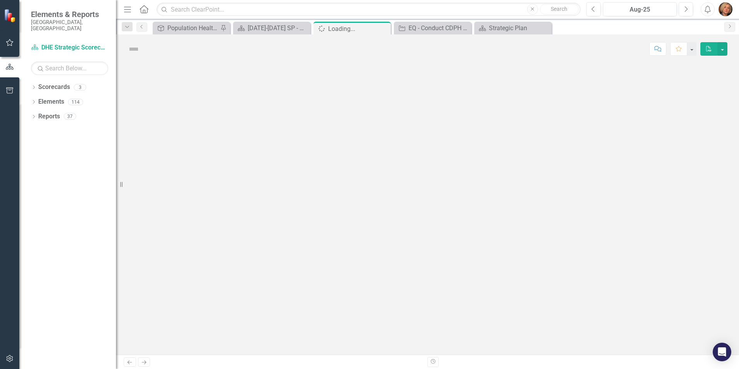
click at [249, 168] on div at bounding box center [427, 208] width 623 height 291
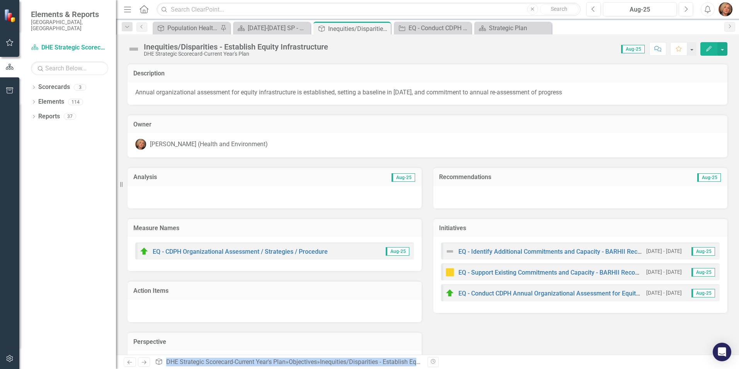
click at [136, 50] on img at bounding box center [134, 49] width 12 height 12
click at [135, 50] on img at bounding box center [134, 49] width 12 height 12
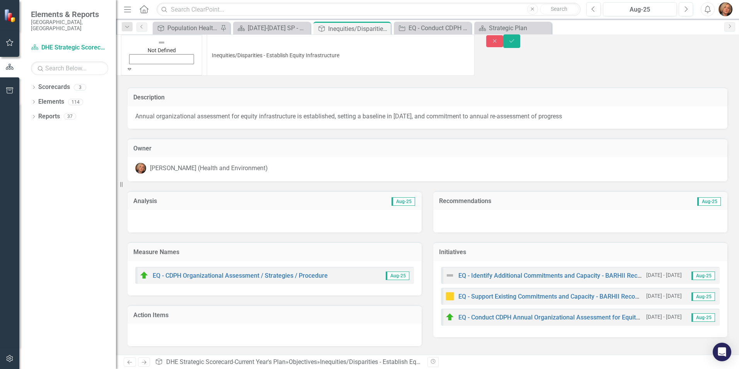
drag, startPoint x: 135, startPoint y: 50, endPoint x: 133, endPoint y: 46, distance: 4.3
click at [158, 46] on img at bounding box center [162, 43] width 8 height 8
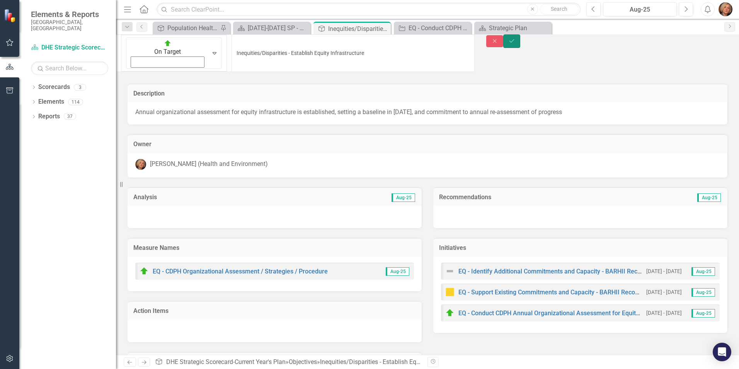
click at [516, 44] on icon "Save" at bounding box center [512, 40] width 7 height 5
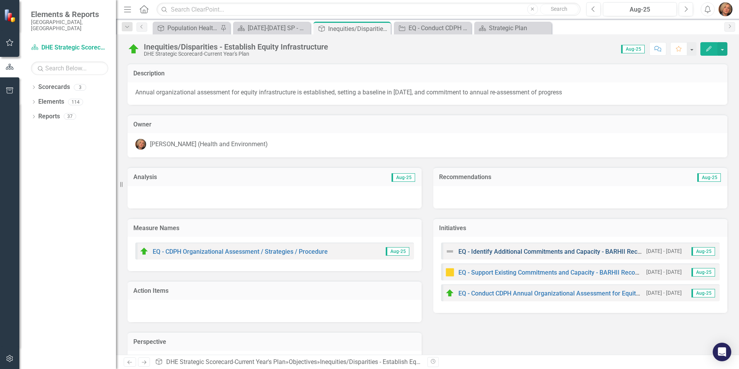
click at [511, 251] on link "EQ - Identify Additional Commitments and Capacity - BARHII Recommendations (16)" at bounding box center [576, 251] width 234 height 7
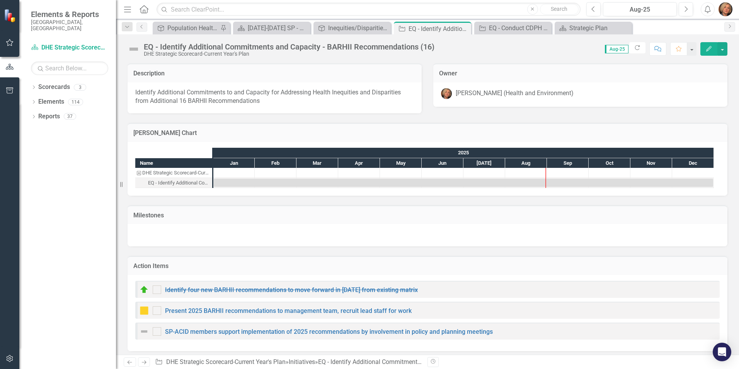
checkbox input "true"
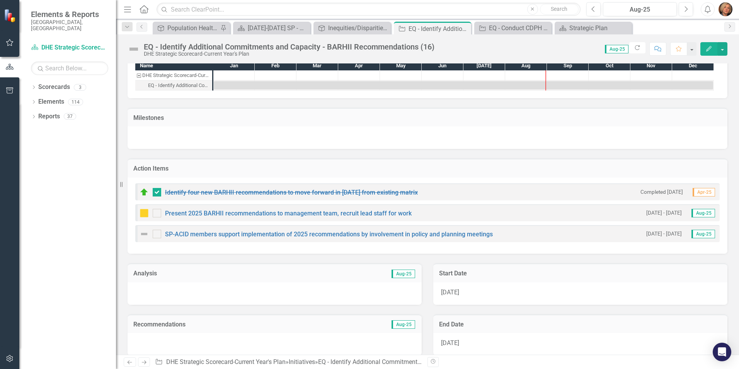
scroll to position [116, 0]
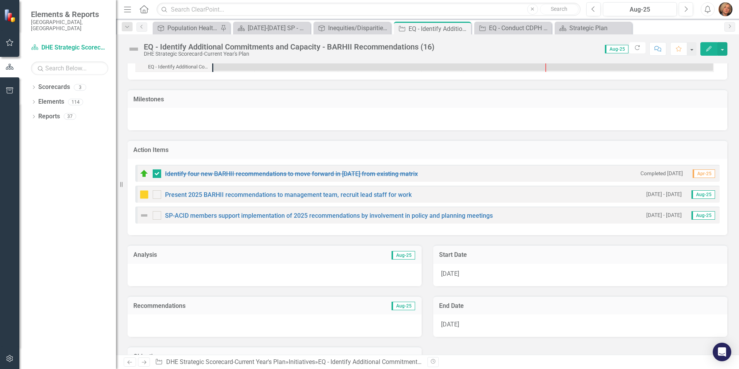
click at [234, 315] on div at bounding box center [275, 325] width 294 height 22
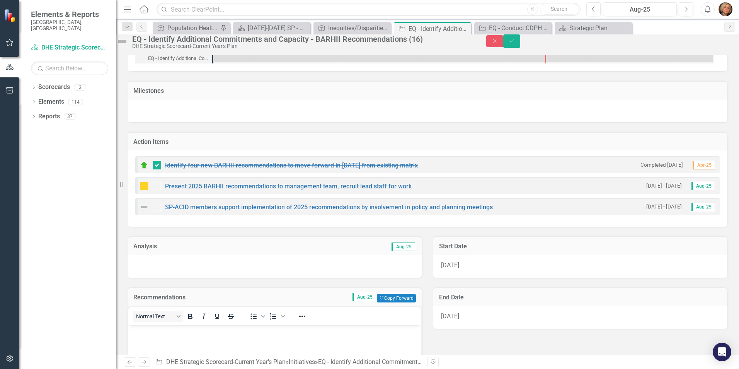
scroll to position [0, 0]
click at [382, 302] on button "Copy Forward Copy Forward" at bounding box center [396, 298] width 39 height 9
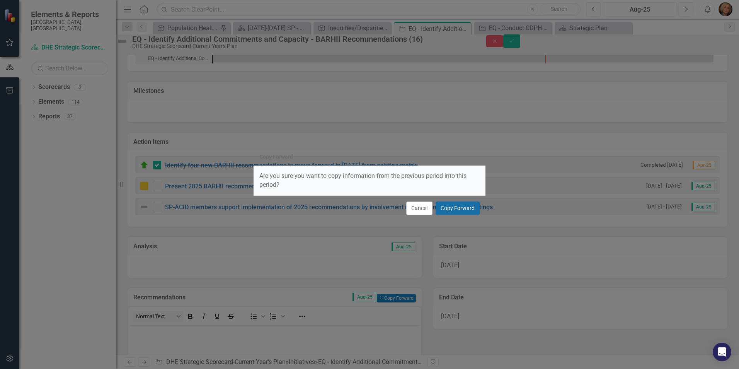
click at [475, 208] on button "Copy Forward" at bounding box center [458, 208] width 44 height 14
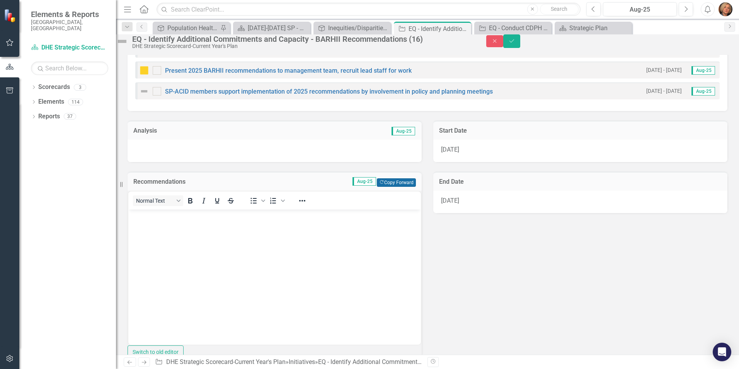
scroll to position [232, 0]
click at [203, 157] on div at bounding box center [275, 150] width 294 height 22
click at [202, 157] on div at bounding box center [275, 150] width 294 height 22
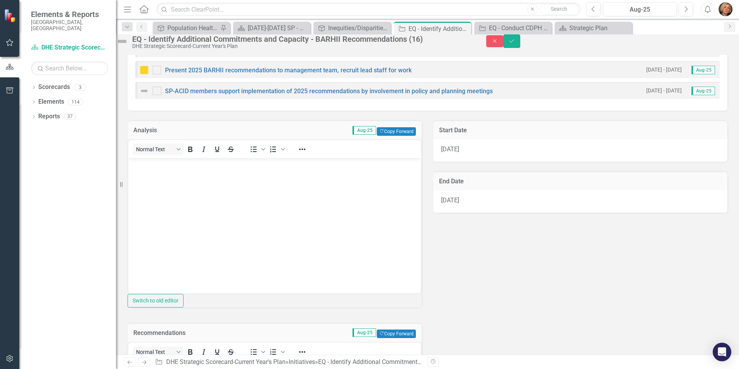
scroll to position [0, 0]
click at [400, 136] on button "Copy Forward Copy Forward" at bounding box center [396, 131] width 39 height 9
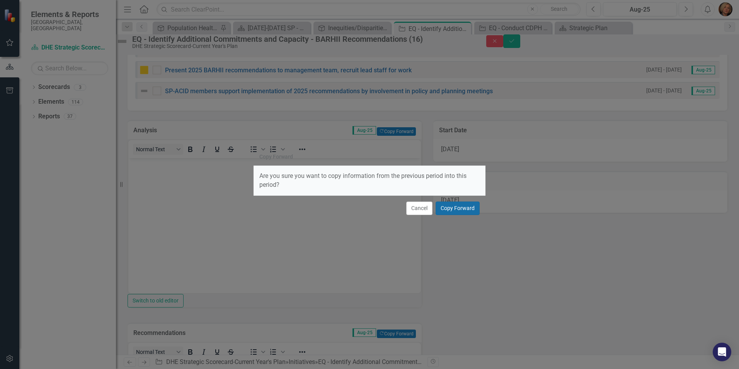
drag, startPoint x: 465, startPoint y: 204, endPoint x: 458, endPoint y: 210, distance: 9.6
click at [465, 206] on button "Copy Forward" at bounding box center [458, 208] width 44 height 14
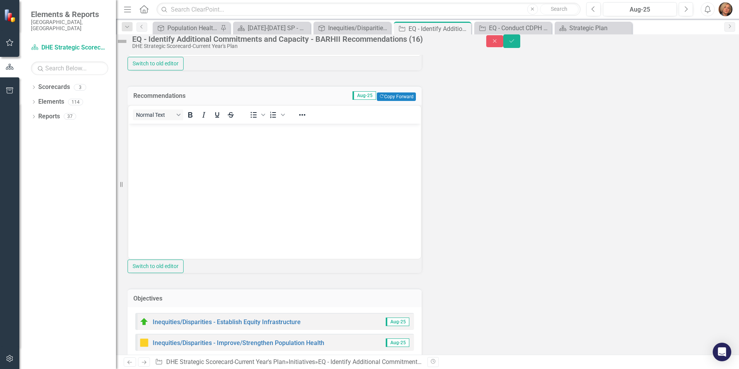
scroll to position [437, 0]
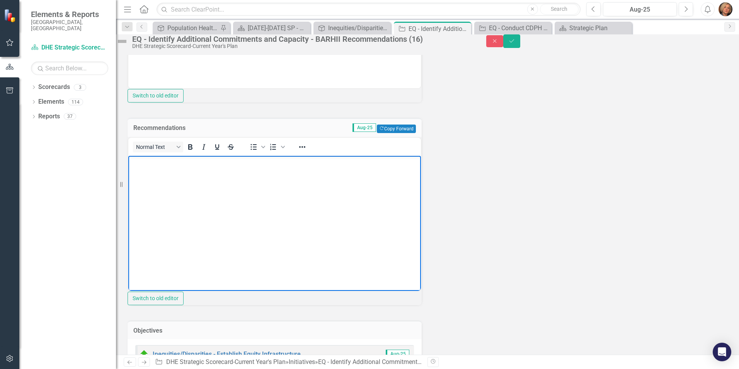
click at [154, 164] on p "Rich Text Area. Press ALT-0 for help." at bounding box center [274, 161] width 289 height 9
click at [128, 44] on img at bounding box center [122, 41] width 12 height 12
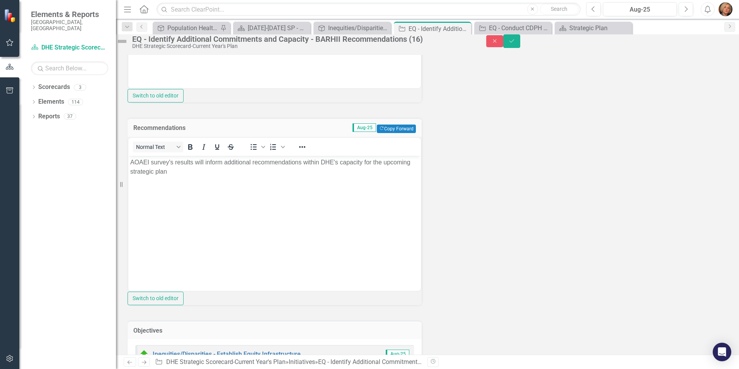
click at [128, 44] on img at bounding box center [122, 41] width 12 height 12
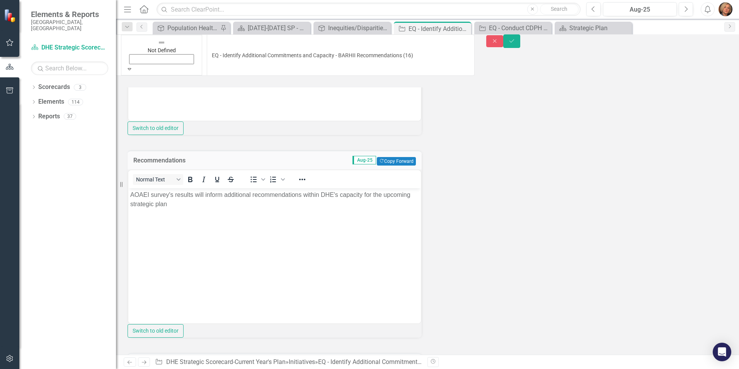
click at [133, 66] on icon "Expand" at bounding box center [129, 68] width 7 height 5
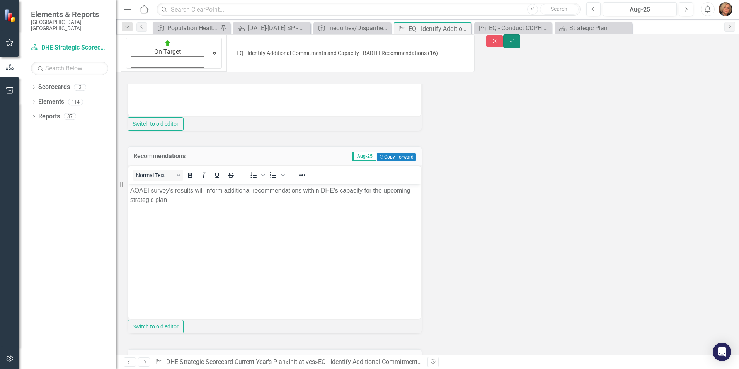
click at [514, 42] on icon "submit" at bounding box center [512, 40] width 5 height 3
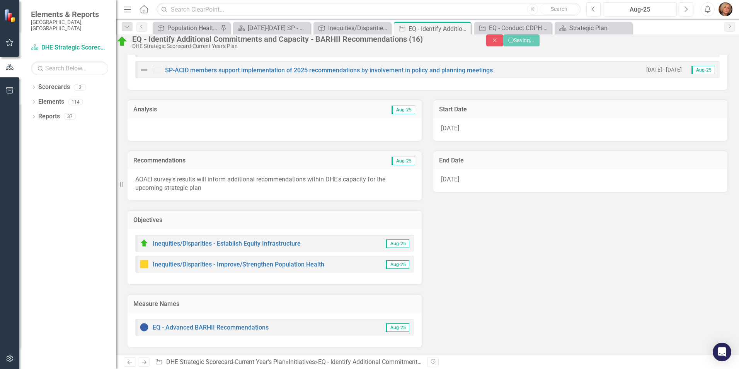
checkbox input "true"
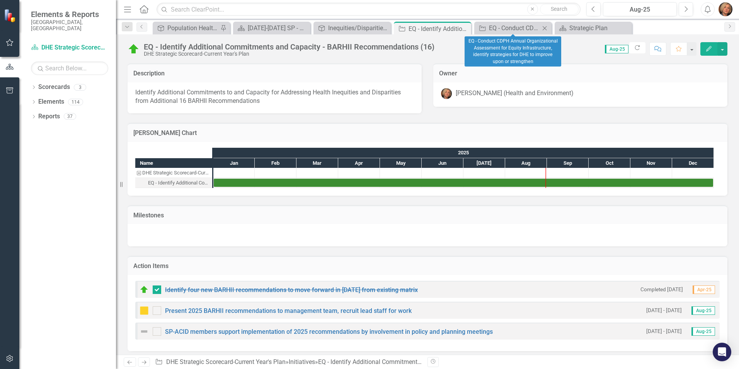
click at [543, 27] on icon "Close" at bounding box center [545, 28] width 8 height 6
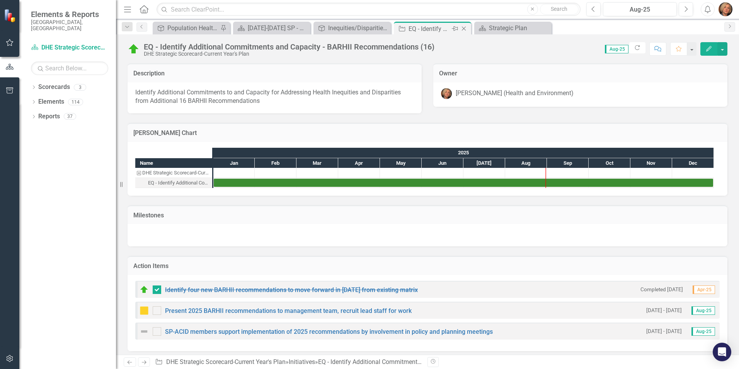
click at [462, 28] on icon "Close" at bounding box center [464, 29] width 8 height 6
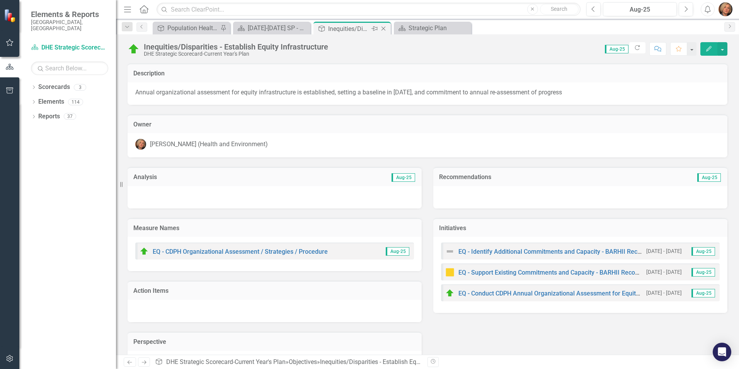
click at [383, 27] on icon "Close" at bounding box center [384, 29] width 8 height 6
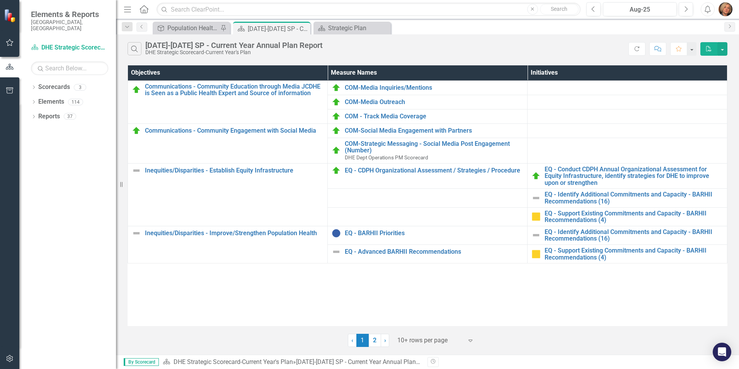
click at [145, 10] on icon at bounding box center [144, 9] width 9 height 8
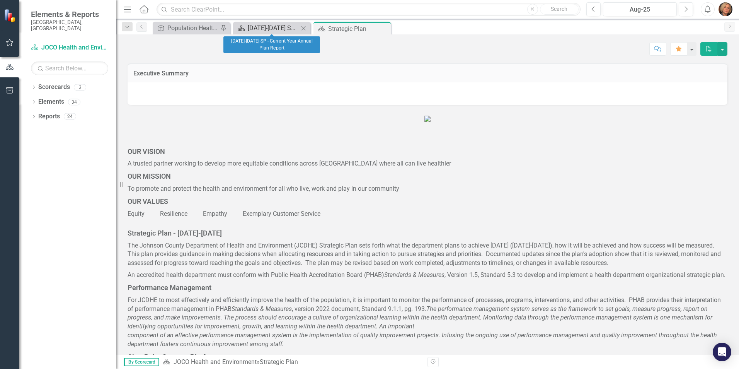
click at [266, 28] on div "[DATE]-[DATE] SP - Current Year Annual Plan Report" at bounding box center [273, 28] width 51 height 10
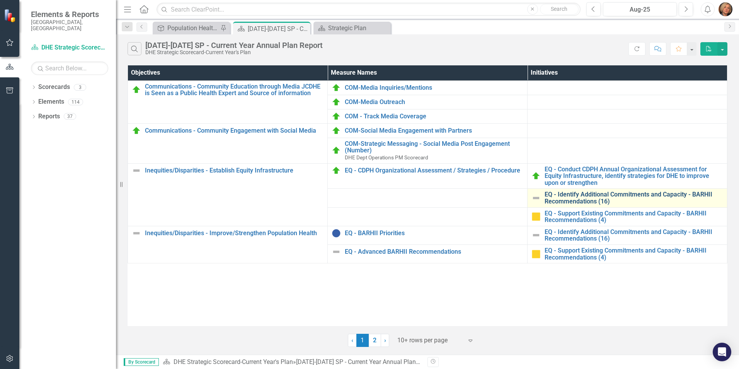
click at [584, 195] on link "EQ - Identify Additional Commitments and Capacity - BARHII Recommendations (16)" at bounding box center [634, 198] width 179 height 14
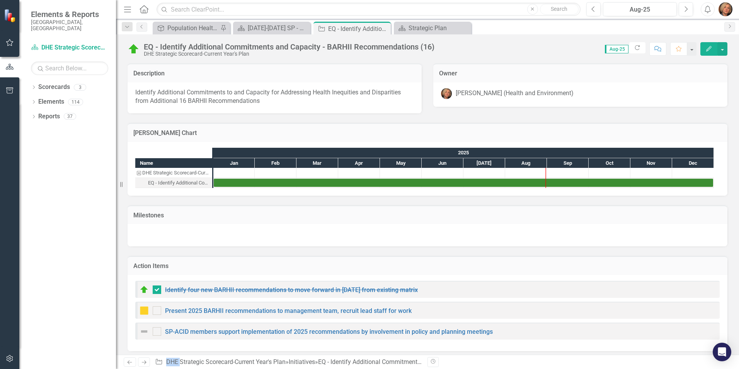
click at [584, 196] on div "Milestones" at bounding box center [428, 221] width 612 height 51
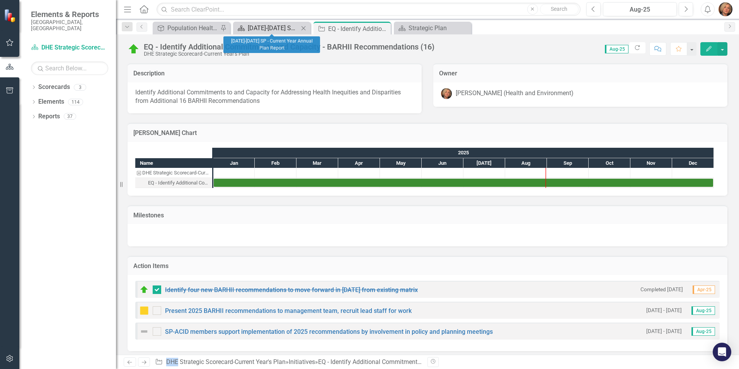
click at [249, 25] on div "[DATE]-[DATE] SP - Current Year Annual Plan Report" at bounding box center [273, 28] width 51 height 10
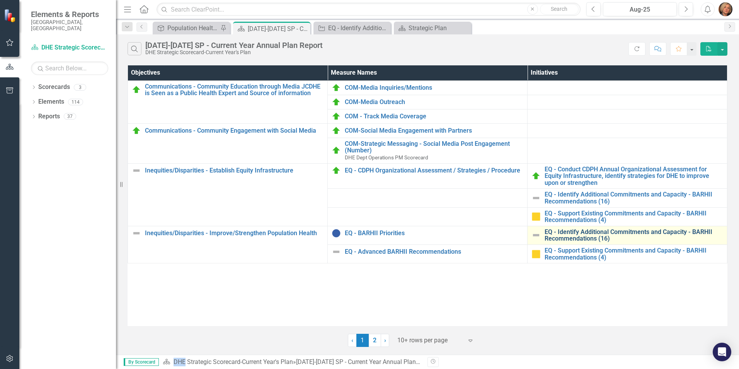
click at [579, 236] on link "EQ - Identify Additional Commitments and Capacity - BARHII Recommendations (16)" at bounding box center [634, 236] width 179 height 14
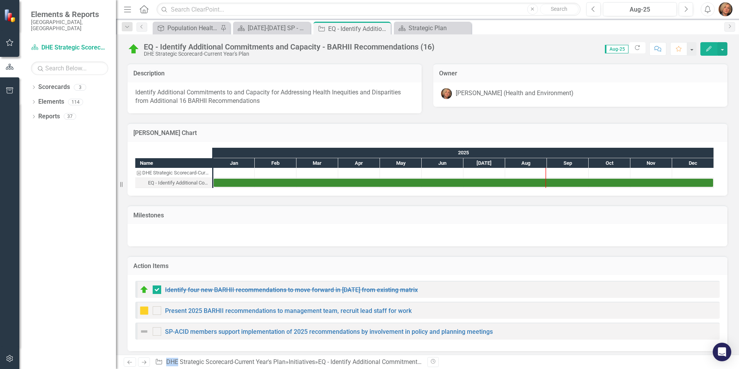
click at [579, 236] on div at bounding box center [428, 235] width 600 height 22
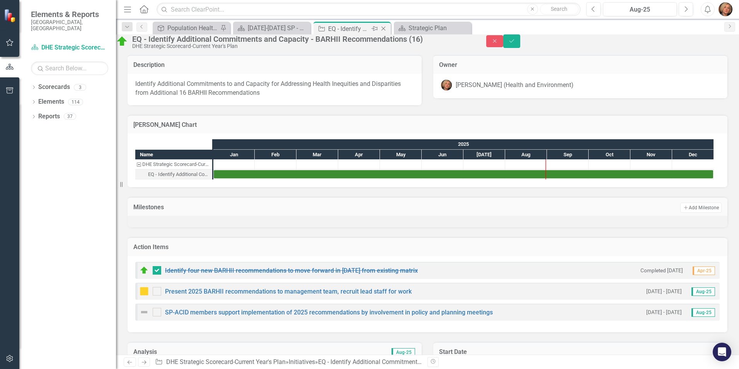
click at [384, 27] on icon "Close" at bounding box center [384, 29] width 8 height 6
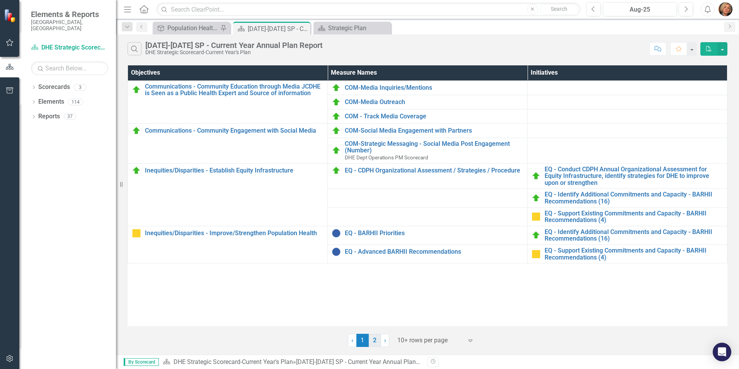
click at [373, 339] on link "2" at bounding box center [375, 340] width 12 height 13
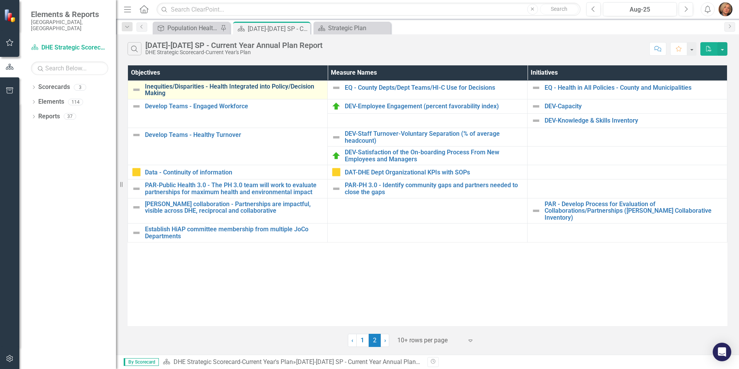
click at [241, 89] on link "Inequities/Disparities - Health Integrated into Policy/Decision Making" at bounding box center [234, 90] width 179 height 14
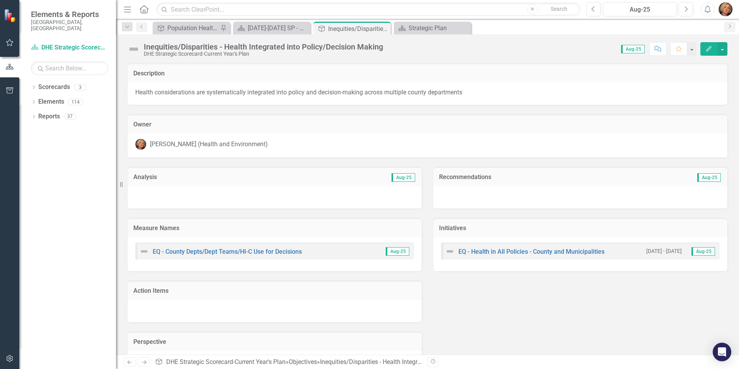
click at [130, 48] on img at bounding box center [134, 49] width 12 height 12
click at [131, 48] on img at bounding box center [134, 49] width 12 height 12
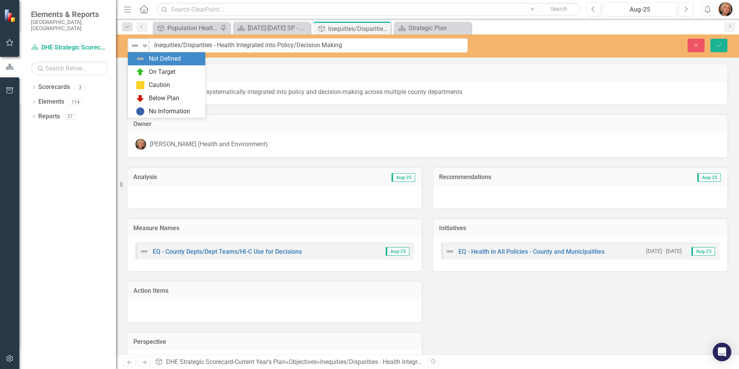
click at [135, 45] on img at bounding box center [134, 45] width 9 height 9
click at [148, 68] on div "On Target" at bounding box center [168, 71] width 65 height 9
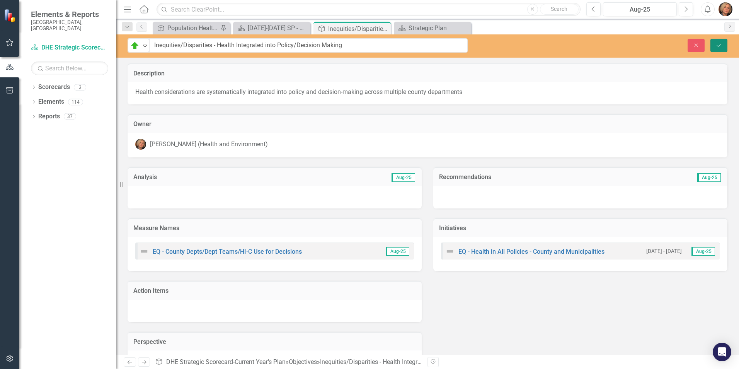
click at [718, 46] on icon "submit" at bounding box center [719, 44] width 5 height 3
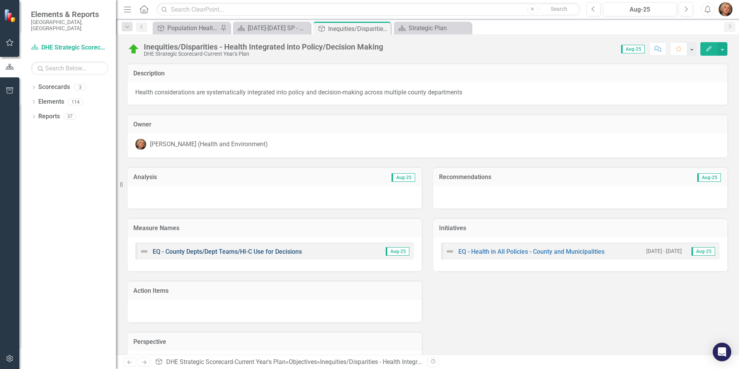
click at [174, 253] on link "EQ - County Depts/Dept Teams/HI-C Use for Decisions" at bounding box center [227, 251] width 149 height 7
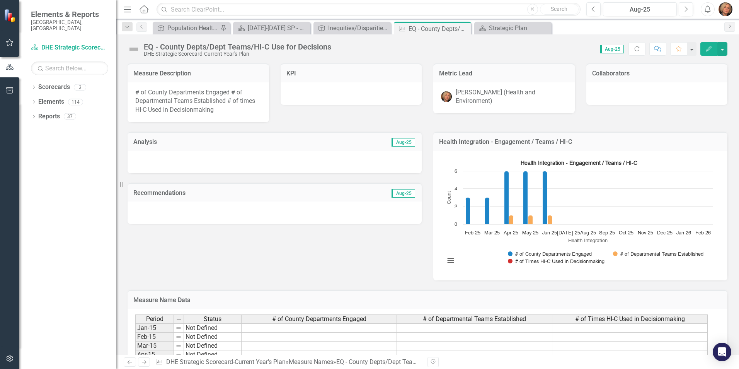
click at [212, 205] on div at bounding box center [275, 212] width 294 height 22
click at [212, 204] on div at bounding box center [275, 212] width 294 height 22
click at [214, 203] on div at bounding box center [275, 212] width 294 height 22
click at [226, 200] on div "Recommendations Aug-25" at bounding box center [275, 192] width 294 height 19
click at [226, 199] on div "Recommendations Aug-25" at bounding box center [275, 192] width 294 height 19
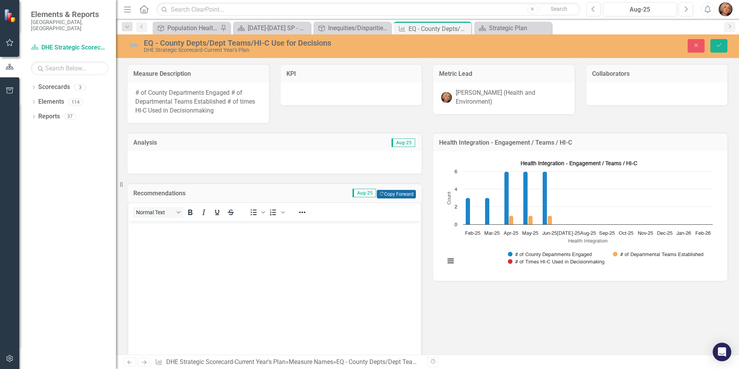
click at [393, 195] on button "Copy Forward Copy Forward" at bounding box center [396, 194] width 39 height 9
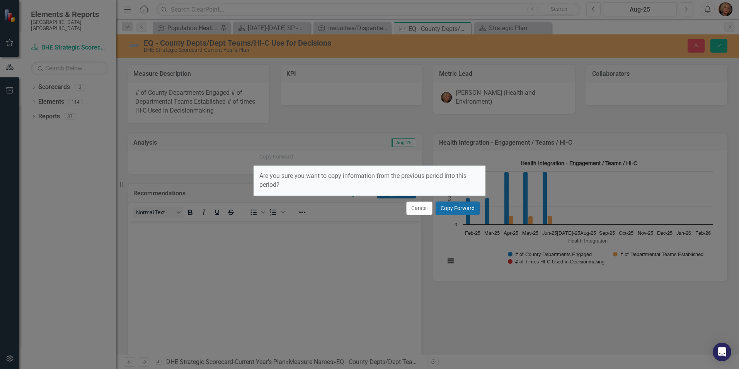
click at [458, 210] on button "Copy Forward" at bounding box center [458, 208] width 44 height 14
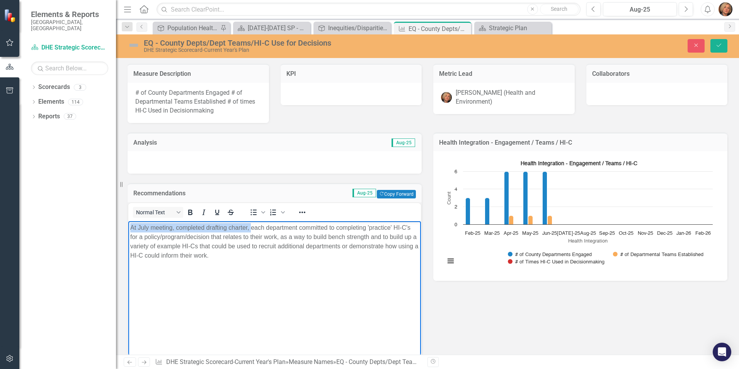
drag, startPoint x: 252, startPoint y: 226, endPoint x: 263, endPoint y: 448, distance: 222.3
click at [128, 221] on html "At July meeting, completed drafting charter, each department committed to compl…" at bounding box center [274, 279] width 293 height 116
drag, startPoint x: 176, startPoint y: 226, endPoint x: 163, endPoint y: 225, distance: 12.8
click at [161, 225] on p "In August, each department committed to completing 'practice' HI-C's for a poli…" at bounding box center [274, 237] width 289 height 28
click at [191, 226] on p "In August, department committed to completing 'practice' HI-C's for a policy/pr…" at bounding box center [274, 237] width 289 height 28
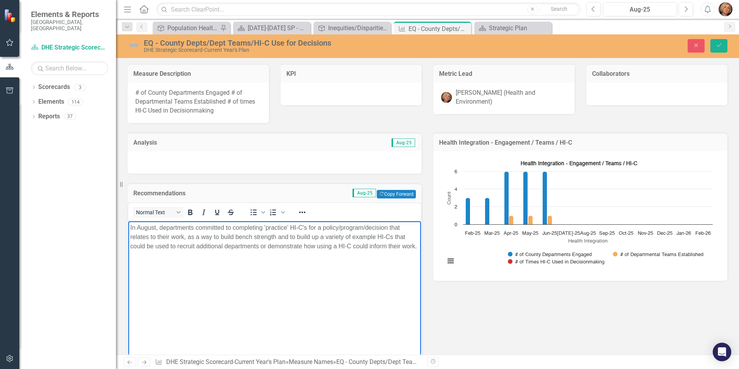
click at [160, 226] on p "In August, departments committed to completing 'practice' HI-C's for a policy/p…" at bounding box center [274, 237] width 289 height 28
drag, startPoint x: 337, startPoint y: 227, endPoint x: 213, endPoint y: 239, distance: 124.0
click at [213, 239] on p "In August, DHE received practice HI-Cs from HiAP committee departments committe…" at bounding box center [274, 241] width 289 height 37
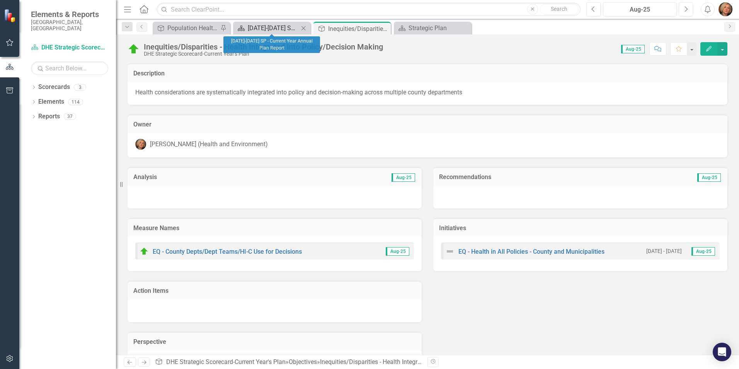
click at [284, 24] on div "[DATE]-[DATE] SP - Current Year Annual Plan Report" at bounding box center [273, 28] width 51 height 10
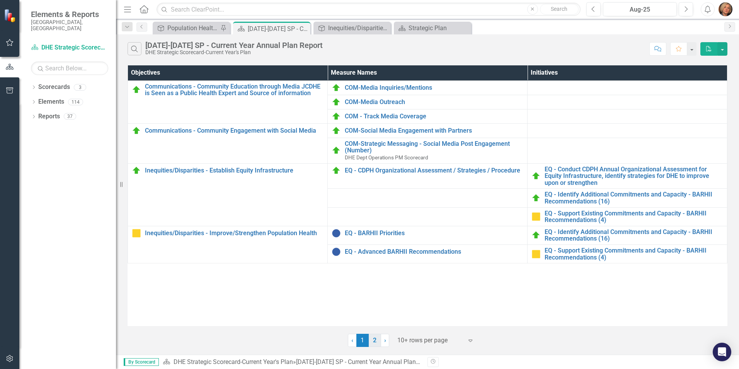
click at [374, 339] on link "2" at bounding box center [375, 340] width 12 height 13
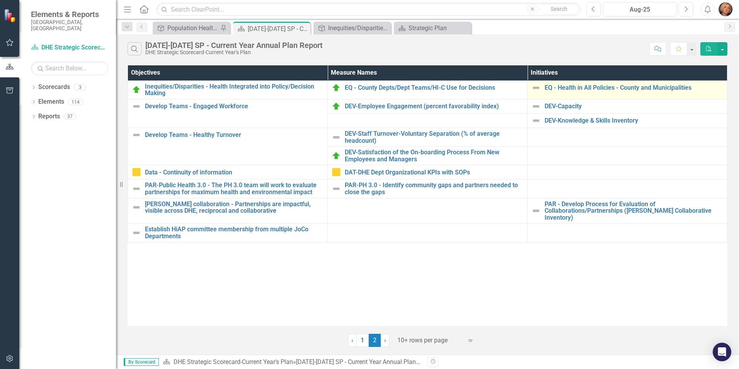
click at [538, 88] on img at bounding box center [536, 87] width 9 height 9
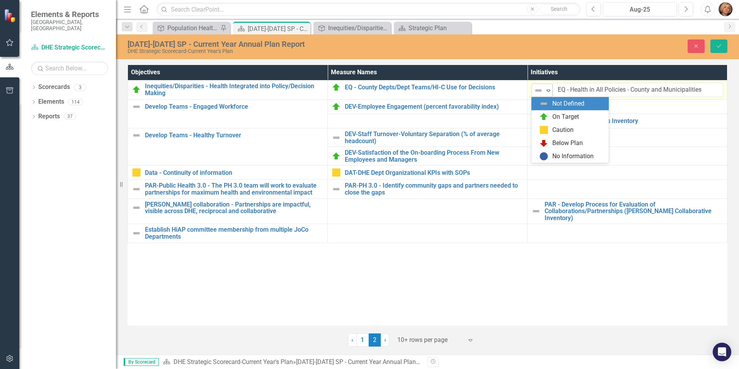
click at [550, 91] on icon at bounding box center [549, 91] width 4 height 2
click at [551, 116] on div "On Target" at bounding box center [572, 116] width 65 height 9
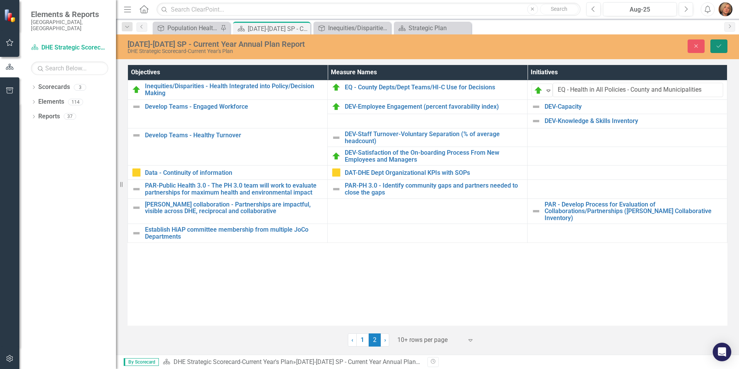
click at [719, 48] on icon "Save" at bounding box center [719, 45] width 7 height 5
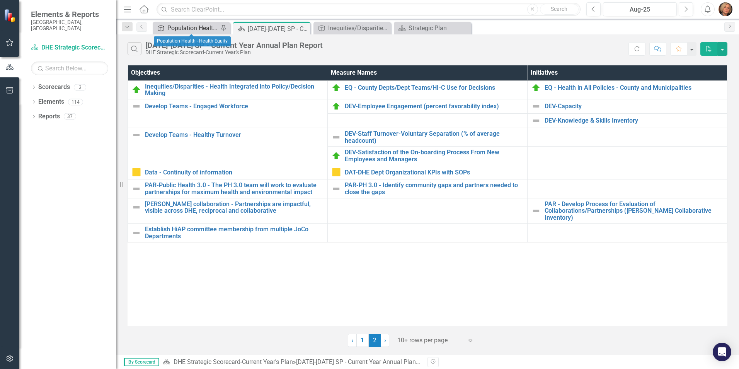
click at [175, 28] on div "Population Health - Health Equity" at bounding box center [192, 28] width 51 height 10
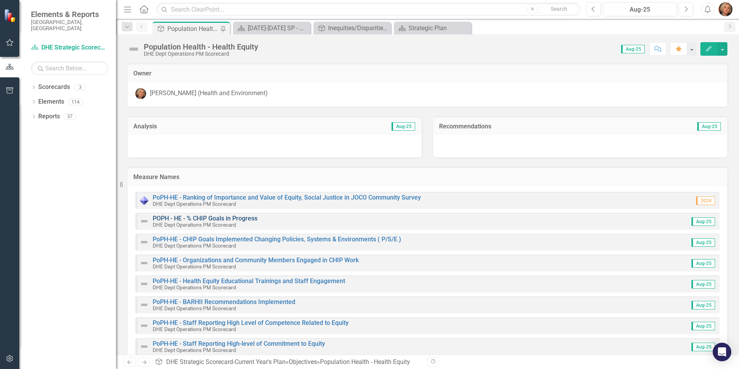
click at [239, 219] on link "POPH - HE - % CHIP Goals in Progress" at bounding box center [205, 218] width 105 height 7
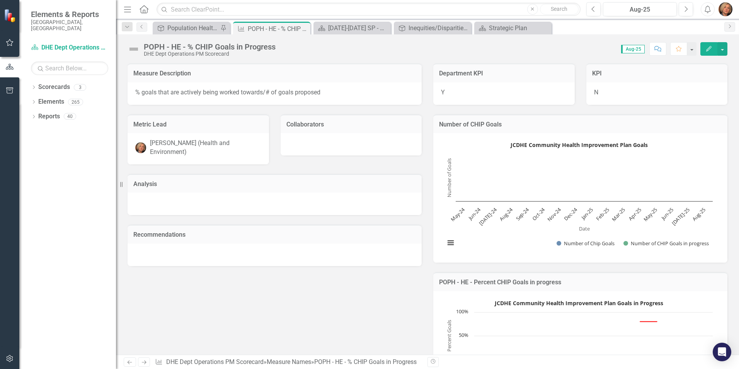
click at [137, 49] on img at bounding box center [134, 49] width 12 height 12
click at [137, 48] on img at bounding box center [134, 49] width 12 height 12
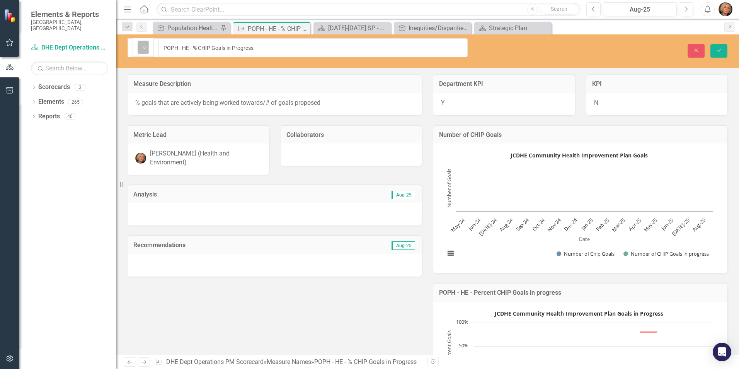
click at [141, 46] on div "Not Defined Expand" at bounding box center [143, 48] width 11 height 14
click at [188, 203] on div at bounding box center [275, 214] width 294 height 22
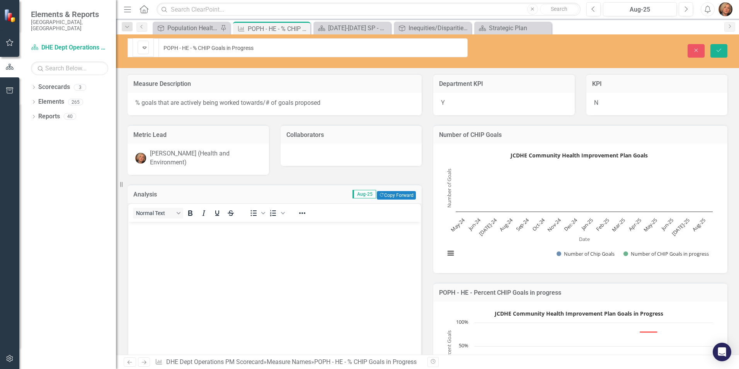
click at [188, 203] on div "Normal Text To open the popup, press Shift+Enter To open the popup, press Shift…" at bounding box center [275, 287] width 294 height 168
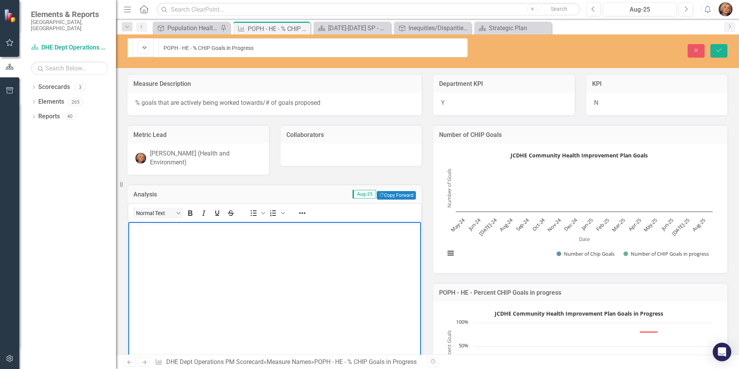
click at [202, 233] on body "Rich Text Area. Press ALT-0 for help." at bounding box center [274, 280] width 293 height 116
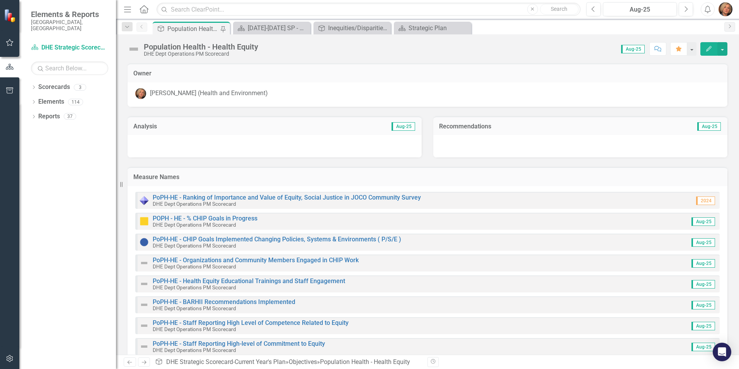
click at [146, 261] on img at bounding box center [144, 262] width 9 height 9
click at [144, 262] on img at bounding box center [144, 262] width 9 height 9
click at [143, 262] on img at bounding box center [144, 262] width 9 height 9
click at [142, 262] on img at bounding box center [144, 262] width 9 height 9
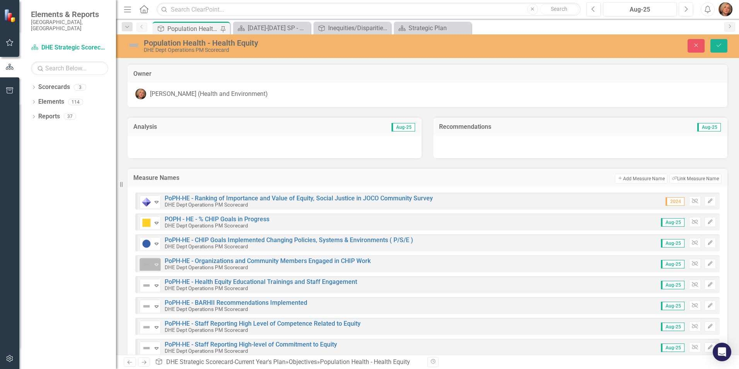
click at [155, 263] on icon "Expand" at bounding box center [157, 264] width 8 height 6
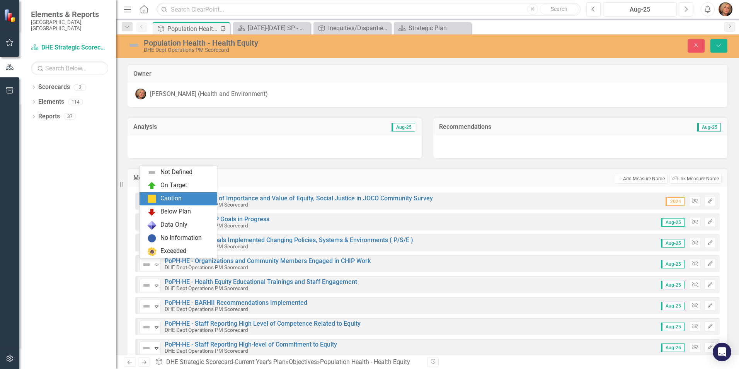
click at [157, 200] on div "Caution" at bounding box center [179, 198] width 65 height 9
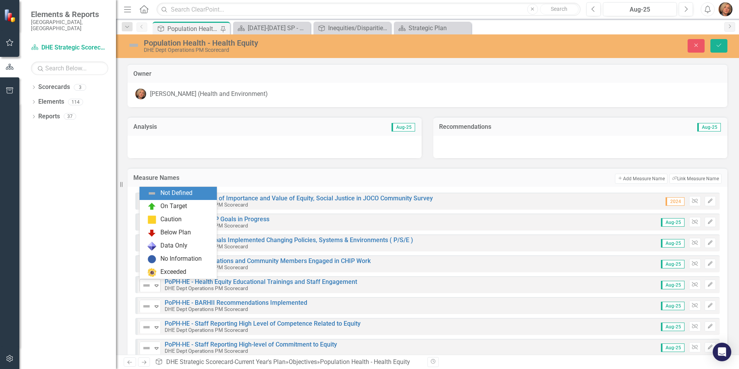
click at [157, 286] on icon "Expand" at bounding box center [157, 285] width 8 height 6
click at [174, 205] on div "On Target" at bounding box center [174, 206] width 27 height 9
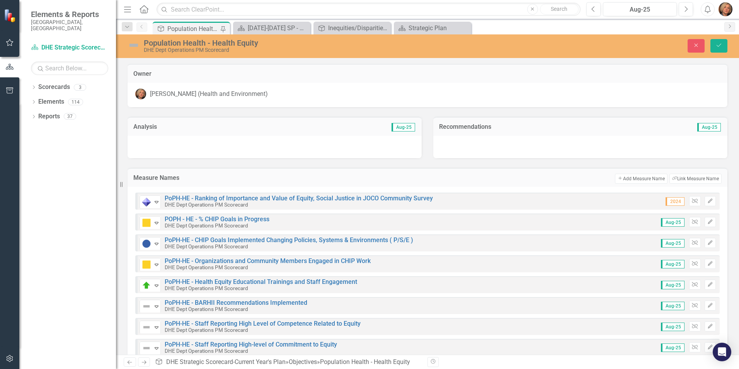
click at [131, 44] on img at bounding box center [134, 45] width 12 height 12
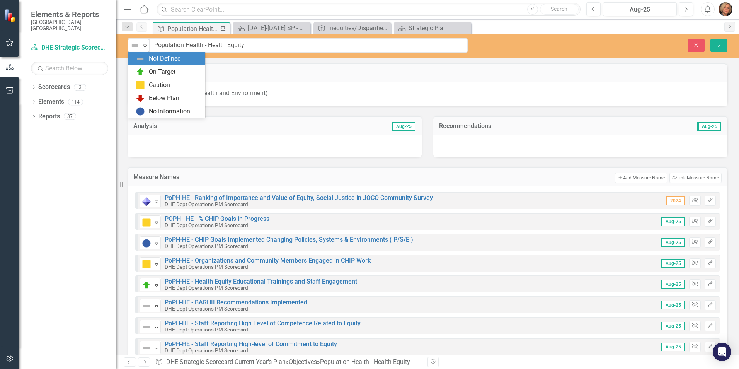
click at [143, 46] on icon "Expand" at bounding box center [145, 46] width 8 height 6
drag, startPoint x: 153, startPoint y: 71, endPoint x: 321, endPoint y: 0, distance: 182.0
click at [153, 70] on div "On Target" at bounding box center [162, 72] width 27 height 9
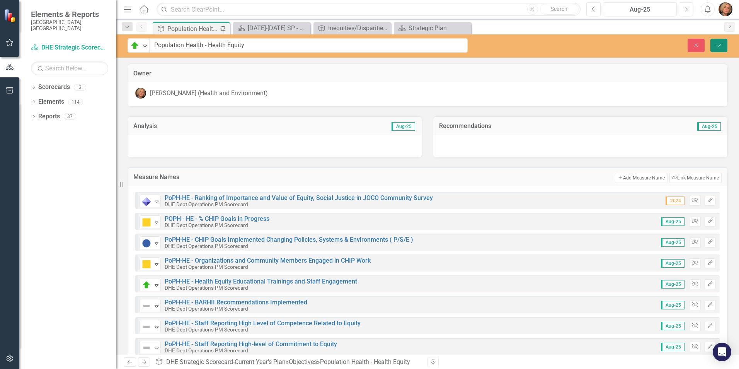
click at [717, 44] on icon "Save" at bounding box center [719, 45] width 7 height 5
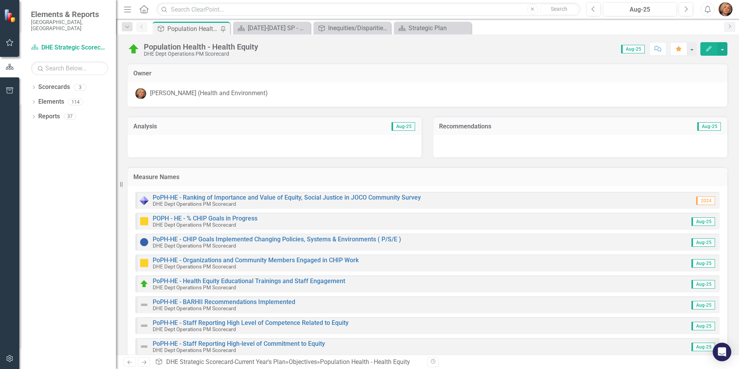
click at [135, 50] on img at bounding box center [134, 49] width 12 height 12
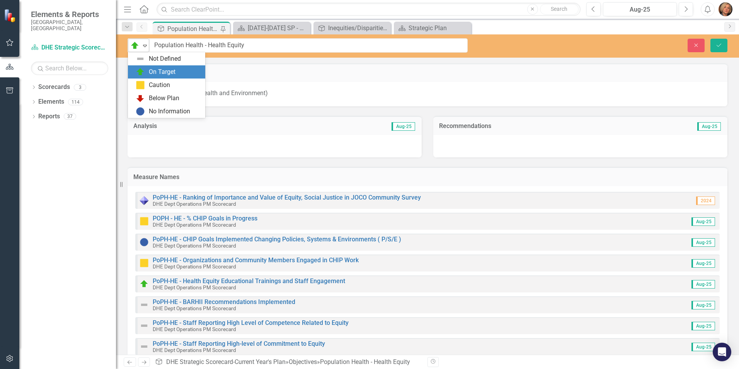
click at [142, 46] on icon "Expand" at bounding box center [145, 46] width 8 height 6
click at [148, 85] on div "Caution" at bounding box center [168, 84] width 65 height 9
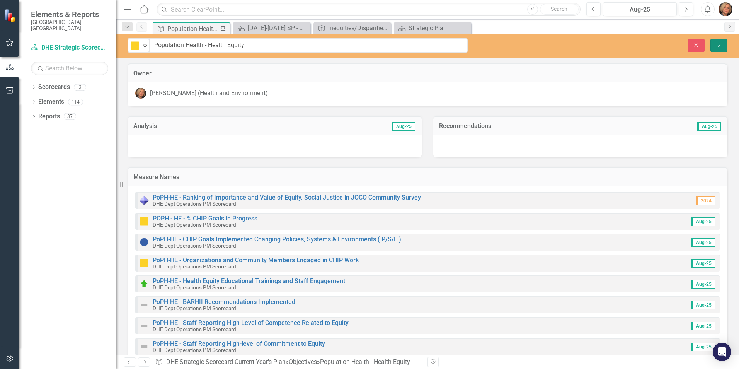
click at [724, 42] on button "Save" at bounding box center [719, 46] width 17 height 14
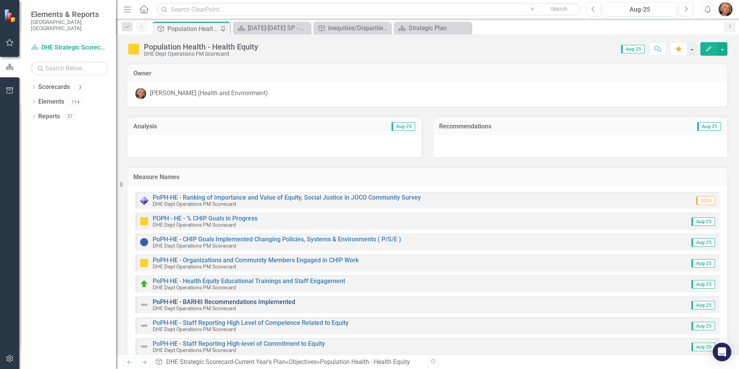
click at [199, 303] on link "PoPH-HE - BARHII Recommendations Implemented" at bounding box center [224, 301] width 143 height 7
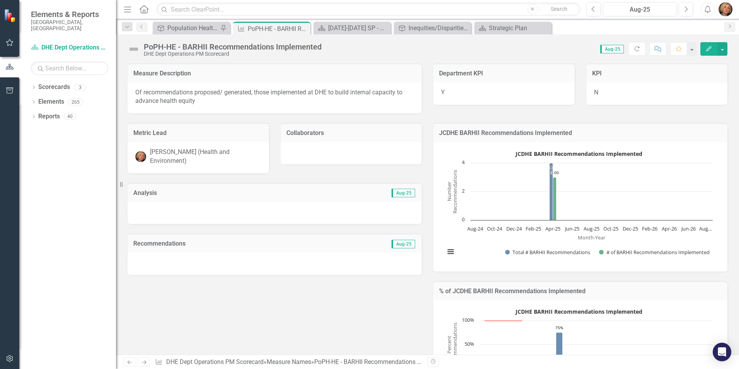
click at [135, 50] on img at bounding box center [134, 49] width 12 height 12
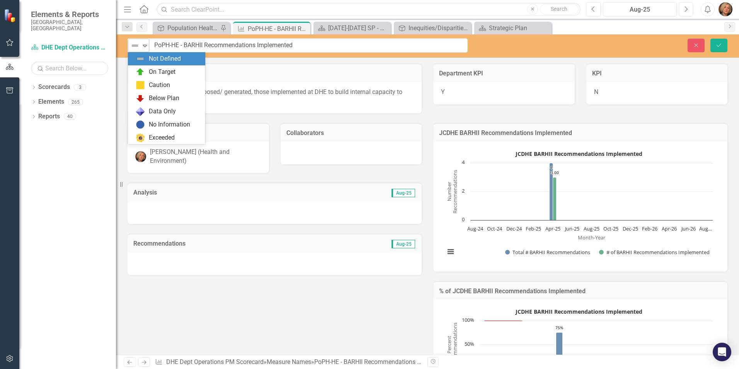
click at [145, 44] on icon "Expand" at bounding box center [145, 46] width 8 height 6
click at [181, 122] on div "No Information" at bounding box center [169, 124] width 41 height 9
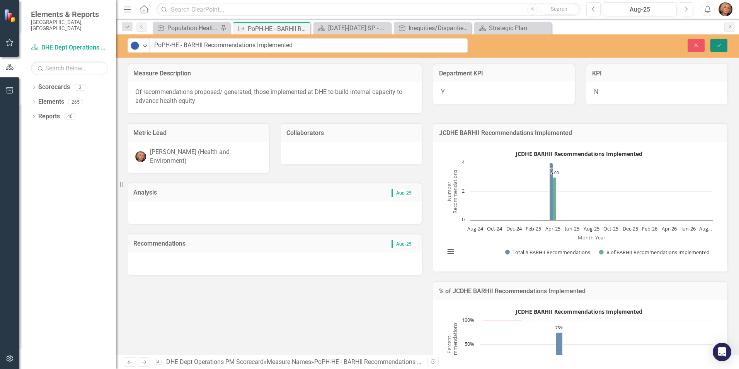
drag, startPoint x: 719, startPoint y: 44, endPoint x: 713, endPoint y: 42, distance: 6.2
click at [719, 44] on icon "Save" at bounding box center [719, 45] width 7 height 5
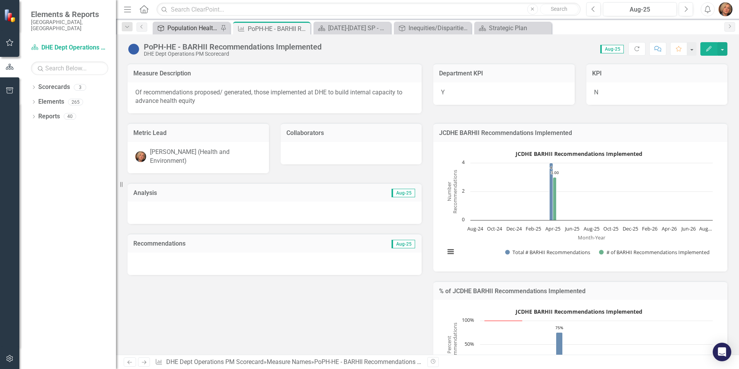
click at [195, 29] on div "Population Health - Health Equity" at bounding box center [192, 28] width 51 height 10
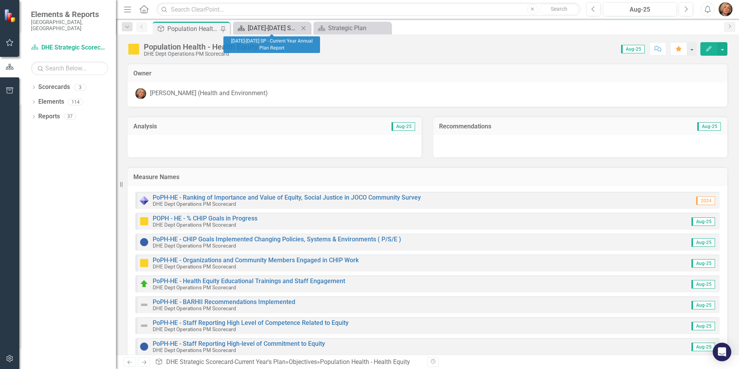
click at [278, 29] on div "[DATE]-[DATE] SP - Current Year Annual Plan Report" at bounding box center [273, 28] width 51 height 10
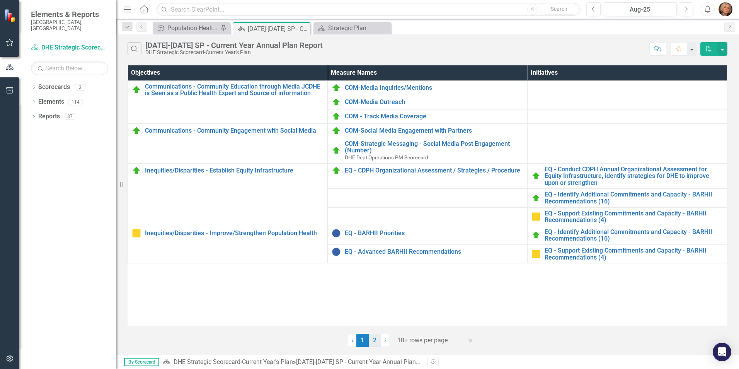
click at [374, 339] on link "2" at bounding box center [375, 340] width 12 height 13
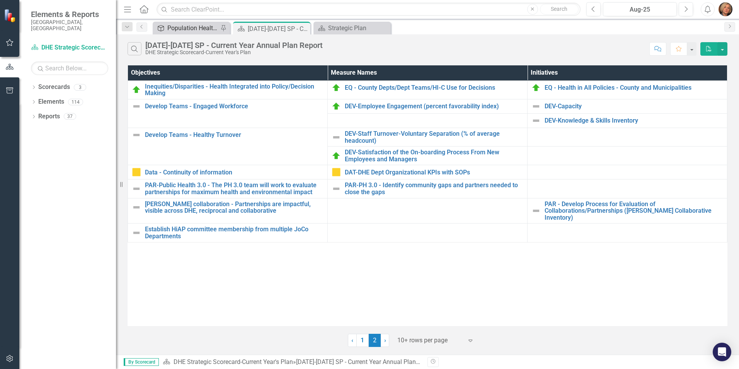
click at [184, 26] on div "Population Health - Health Equity" at bounding box center [192, 28] width 51 height 10
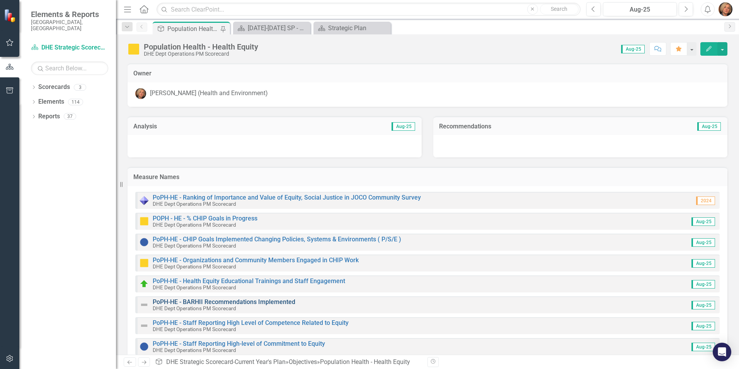
click at [237, 301] on link "PoPH-HE - BARHII Recommendations Implemented" at bounding box center [224, 301] width 143 height 7
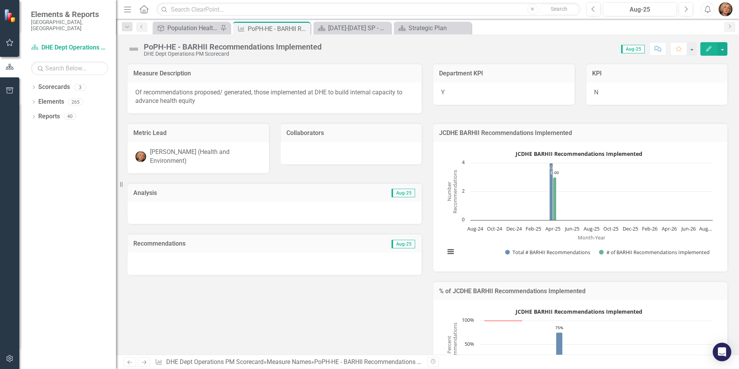
click at [137, 50] on img at bounding box center [134, 49] width 12 height 12
click at [137, 49] on img at bounding box center [134, 49] width 12 height 12
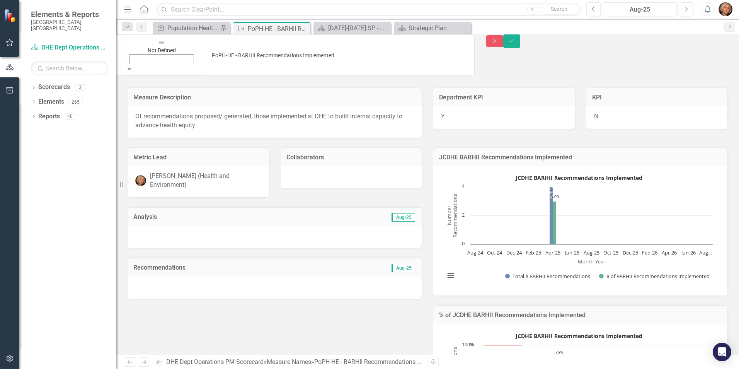
click at [133, 66] on icon "Expand" at bounding box center [129, 68] width 7 height 5
click at [516, 42] on icon "Save" at bounding box center [512, 40] width 7 height 5
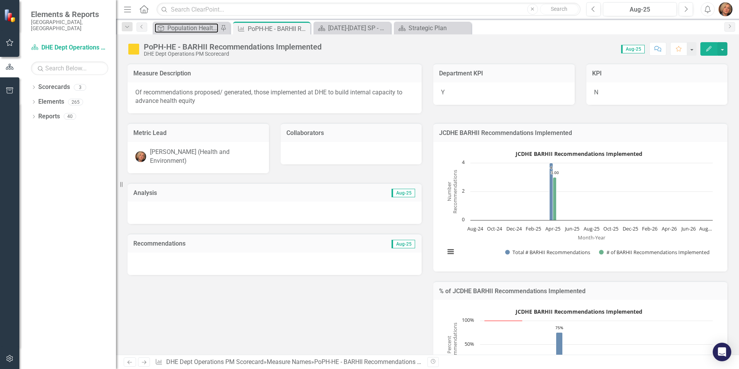
drag, startPoint x: 205, startPoint y: 28, endPoint x: 231, endPoint y: 79, distance: 57.4
click at [205, 28] on div "Population Health - Health Equity" at bounding box center [192, 28] width 51 height 10
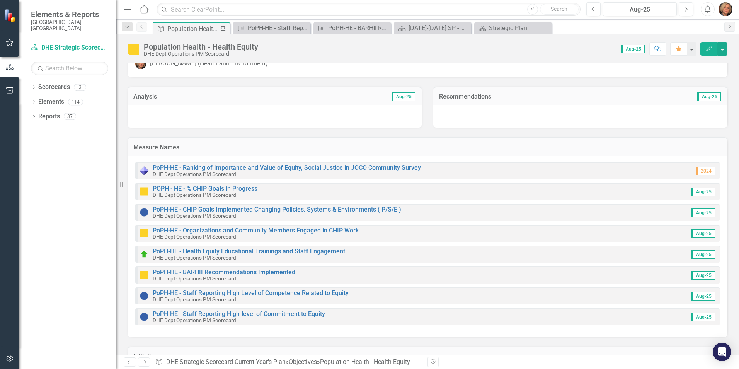
scroll to position [70, 0]
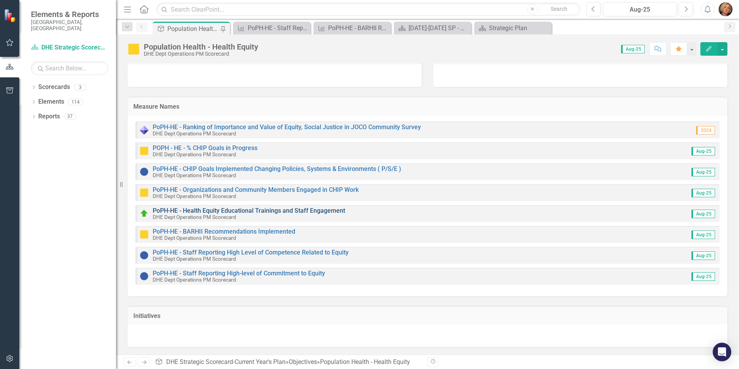
click at [189, 211] on link "PoPH-HE - Health Equity Educational Trainings and Staff Engagement" at bounding box center [249, 210] width 193 height 7
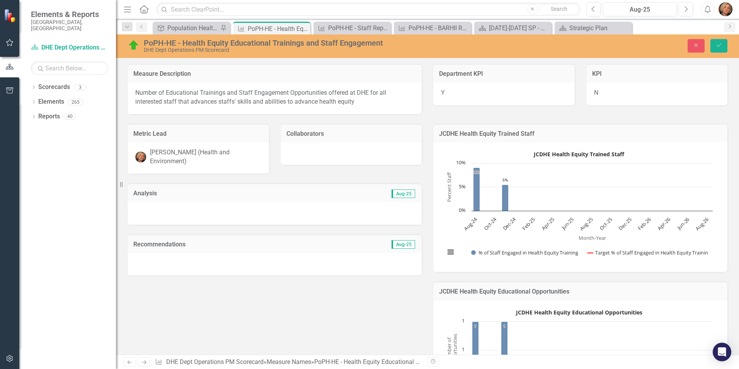
click at [211, 251] on div "Recommendations Aug-25" at bounding box center [275, 243] width 294 height 19
click at [212, 251] on div "Recommendations Aug-25" at bounding box center [275, 243] width 294 height 19
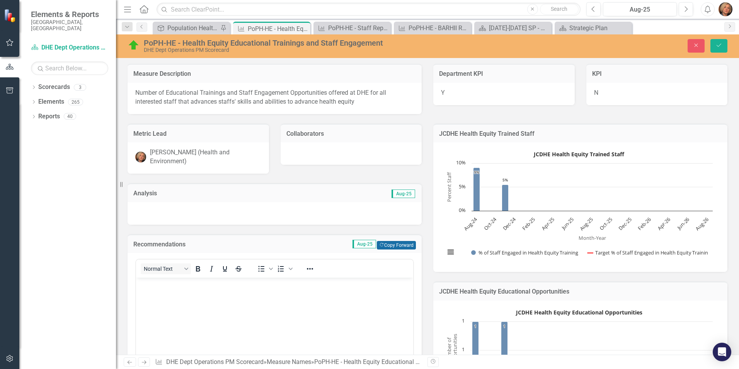
click at [379, 246] on icon "Copy Forward" at bounding box center [381, 245] width 5 height 4
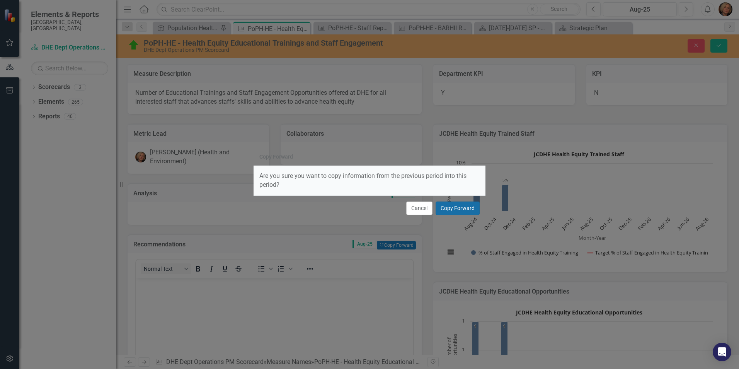
click at [463, 203] on button "Copy Forward" at bounding box center [458, 208] width 44 height 14
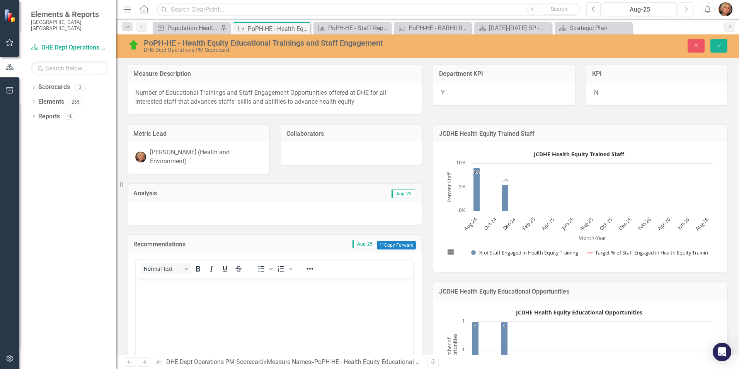
click at [287, 213] on div at bounding box center [275, 213] width 294 height 22
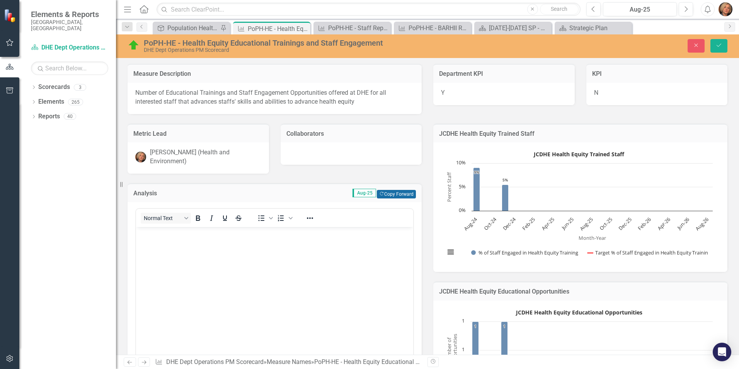
click at [393, 196] on button "Copy Forward Copy Forward" at bounding box center [396, 194] width 39 height 9
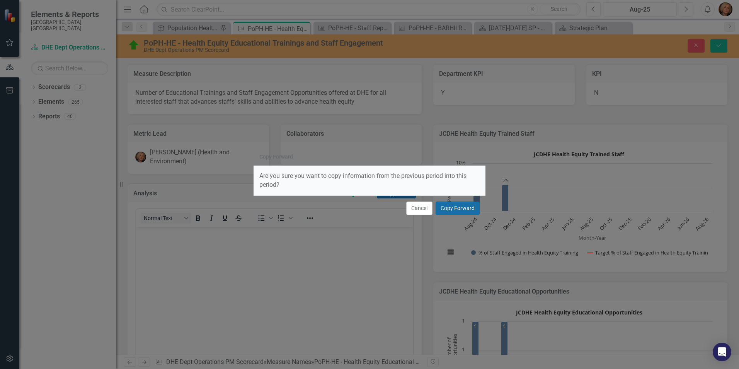
click at [447, 208] on button "Copy Forward" at bounding box center [458, 208] width 44 height 14
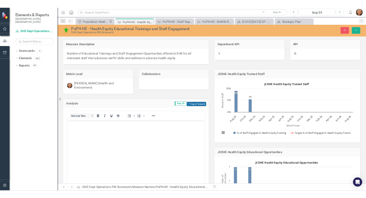
scroll to position [193, 0]
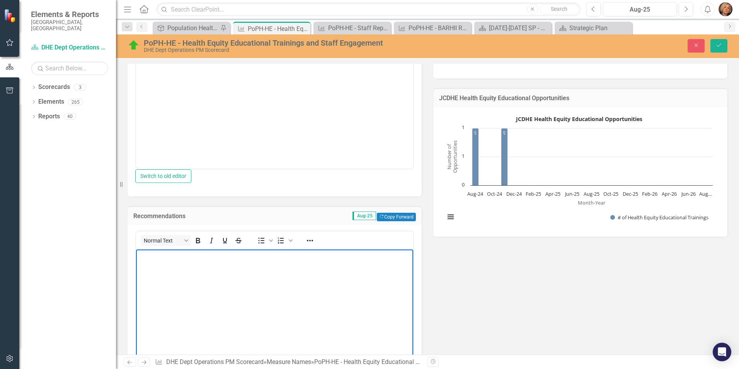
click at [287, 280] on body "Rich Text Area. Press ALT-0 for help." at bounding box center [274, 307] width 277 height 116
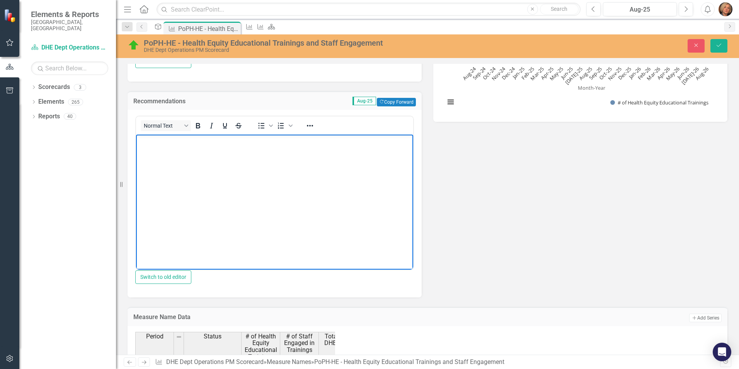
scroll to position [264, 0]
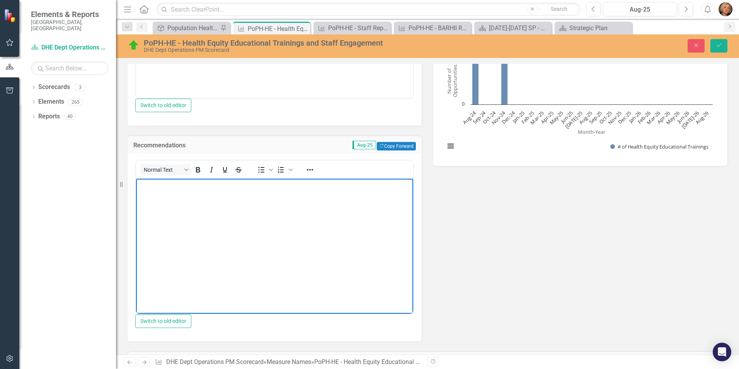
click at [168, 188] on p "Rich Text Area. Press ALT-0 for help." at bounding box center [274, 185] width 273 height 9
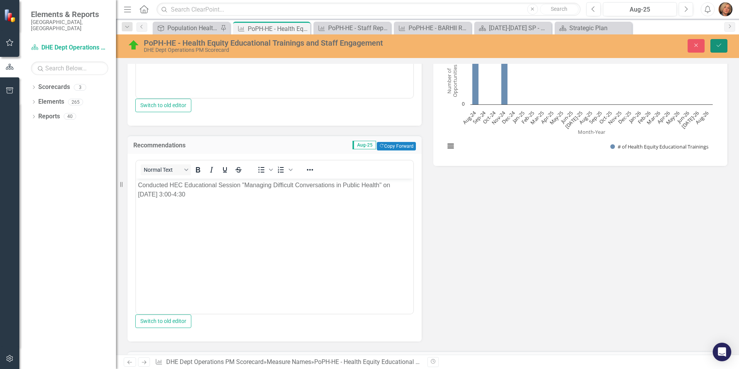
click at [719, 44] on icon "Save" at bounding box center [719, 45] width 7 height 5
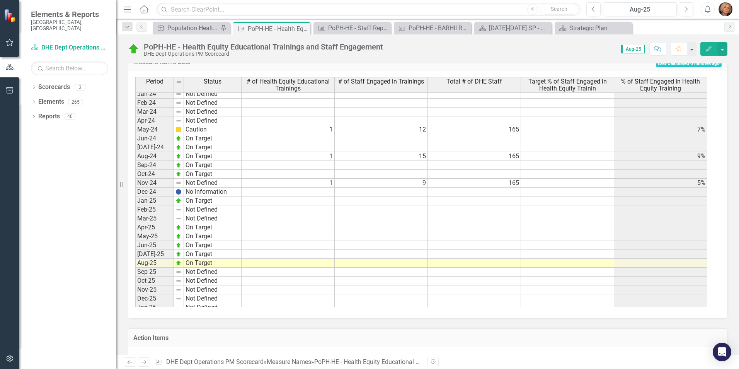
scroll to position [967, 0]
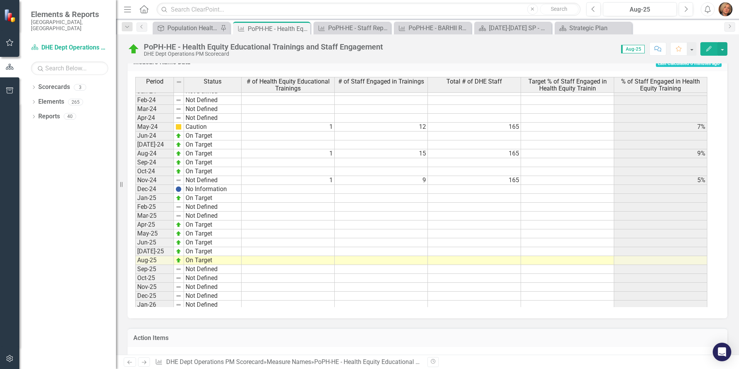
click at [321, 263] on tbody "Dec-22 Not Defined Jan-23 Not Defined Feb-23 Not Defined Mar-23 Not Defined Apr…" at bounding box center [421, 180] width 572 height 418
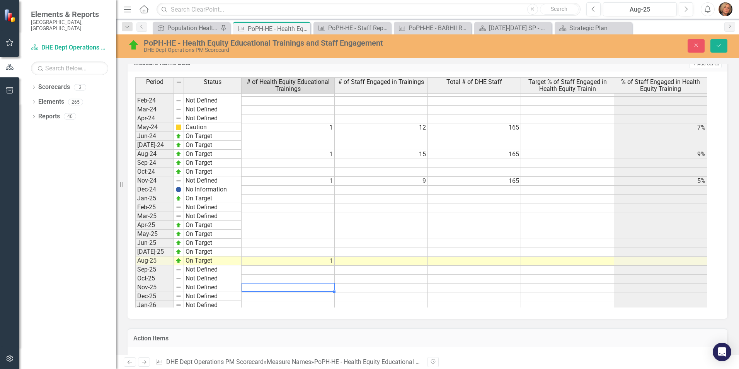
click at [321, 288] on td at bounding box center [288, 287] width 93 height 9
click at [277, 233] on td at bounding box center [288, 234] width 93 height 9
type textarea "1"
click at [336, 308] on div "Period Status # of Health Equity Educational Trainings # of Staff Engaged in Tr…" at bounding box center [428, 195] width 600 height 247
click at [331, 208] on td at bounding box center [288, 207] width 93 height 9
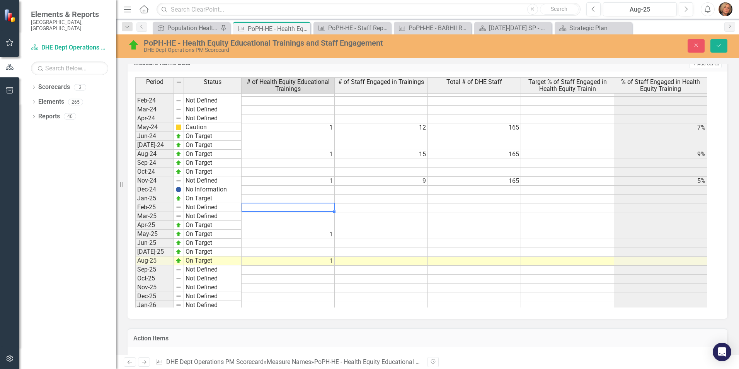
click at [323, 206] on td at bounding box center [288, 207] width 93 height 9
click at [326, 206] on td at bounding box center [288, 207] width 93 height 9
click at [326, 205] on td at bounding box center [288, 207] width 93 height 9
type textarea "1"
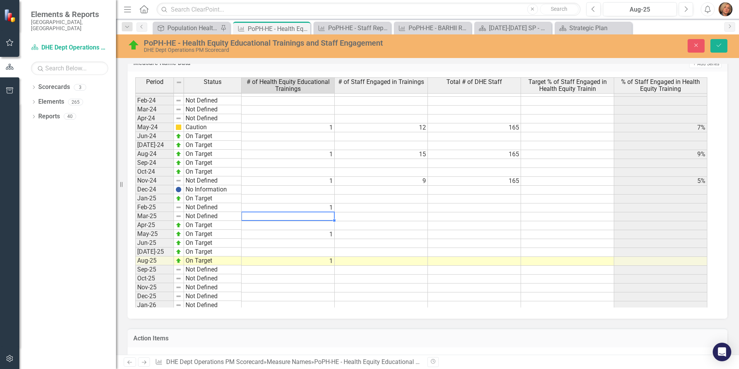
click at [336, 306] on td at bounding box center [381, 305] width 93 height 9
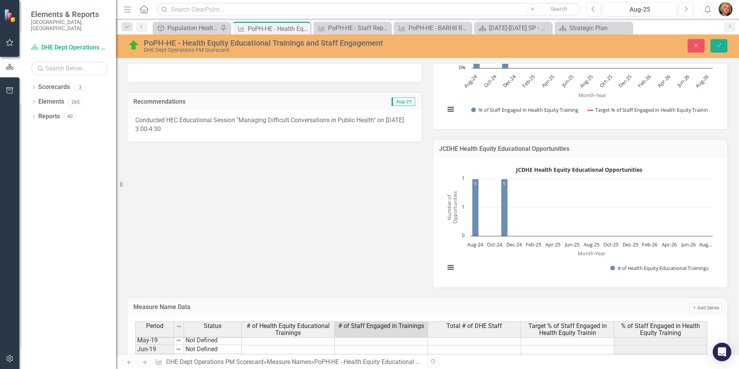
scroll to position [116, 0]
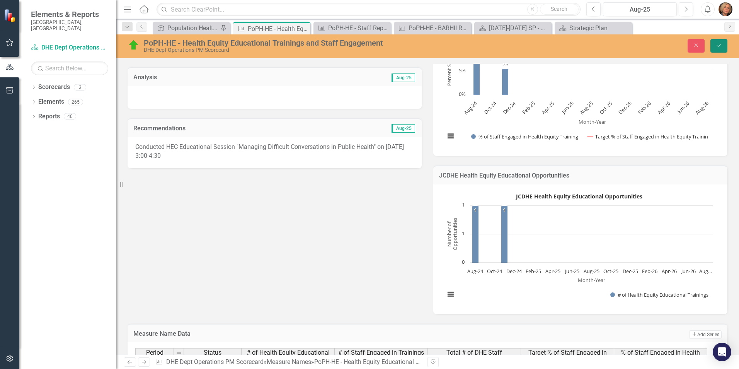
click at [716, 43] on icon "Save" at bounding box center [719, 45] width 7 height 5
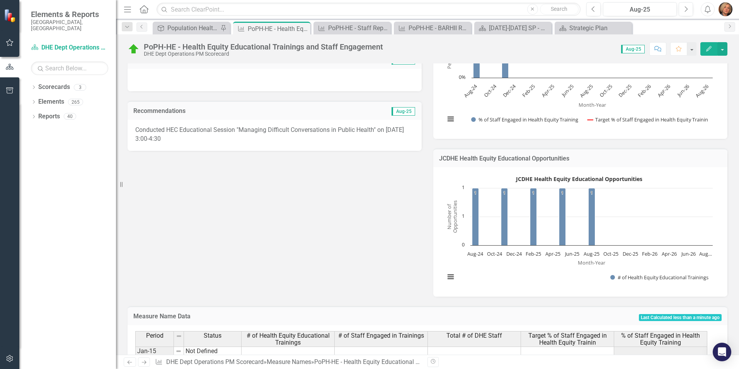
scroll to position [155, 0]
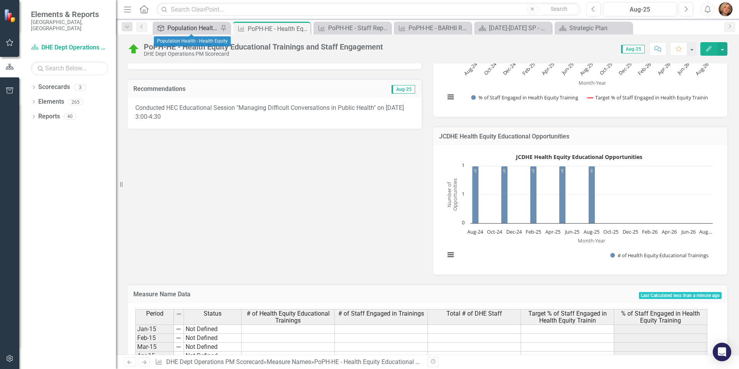
click at [188, 24] on div "Population Health - Health Equity" at bounding box center [192, 28] width 51 height 10
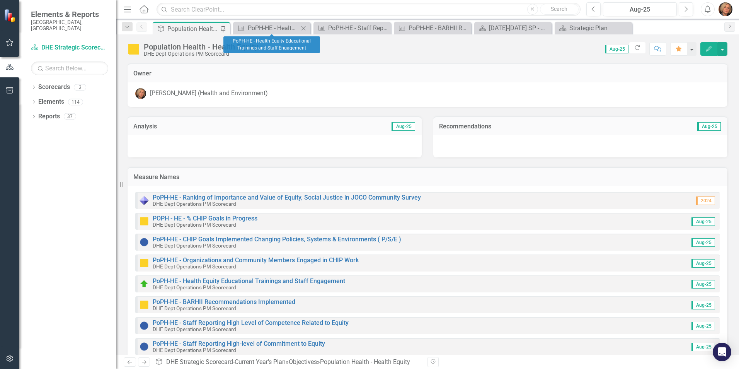
click at [303, 27] on icon at bounding box center [304, 28] width 4 height 4
click at [264, 31] on div "PoPH-HE - Staff Reporting High Level of Competence Related to Equity" at bounding box center [273, 28] width 51 height 10
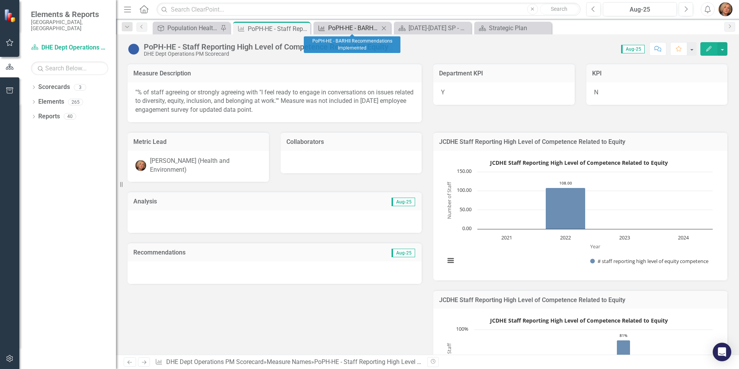
click at [364, 26] on div "PoPH-HE - BARHII Recommendations Implemented" at bounding box center [353, 28] width 51 height 10
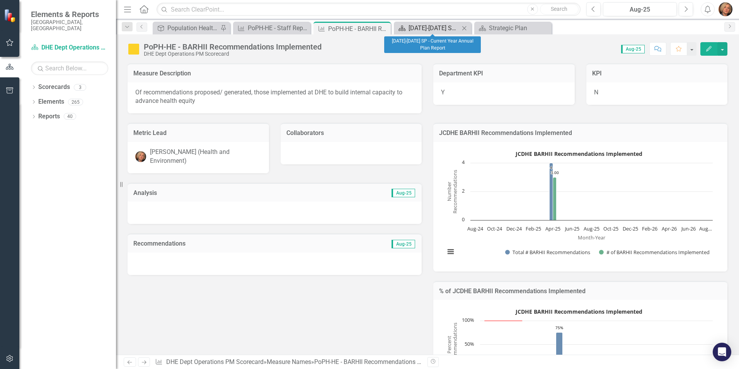
click at [427, 29] on div "[DATE]-[DATE] SP - Current Year Annual Plan Report" at bounding box center [434, 28] width 51 height 10
